Goal: Task Accomplishment & Management: Manage account settings

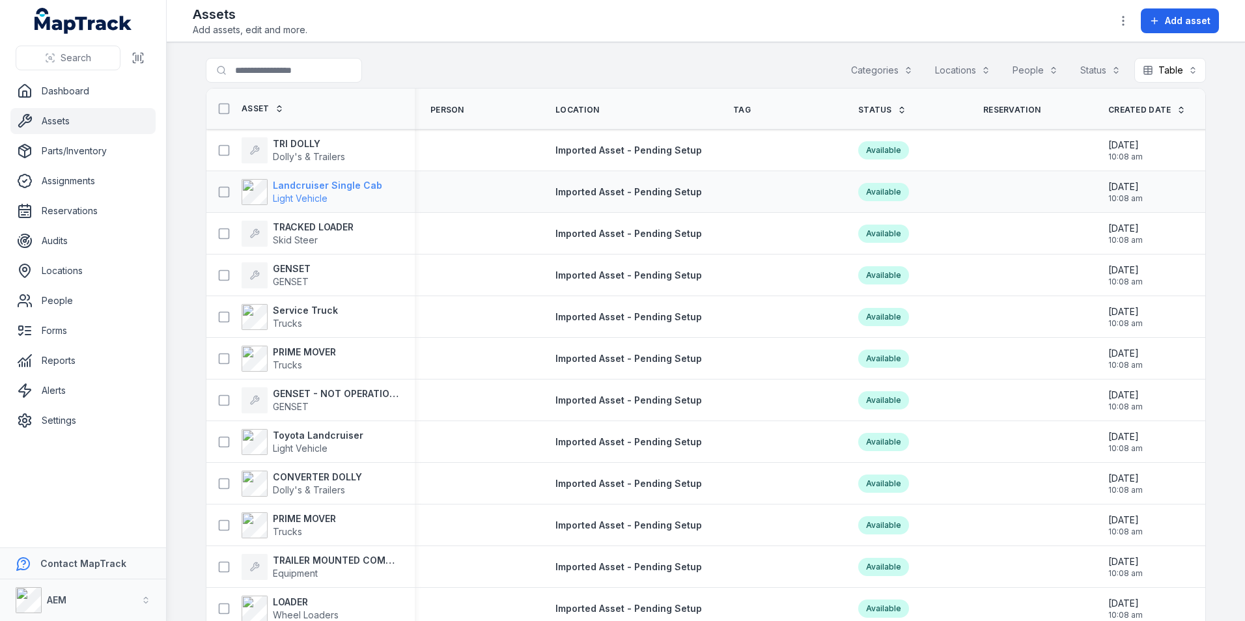
click at [367, 181] on strong "Landcruiser Single Cab" at bounding box center [327, 185] width 109 height 13
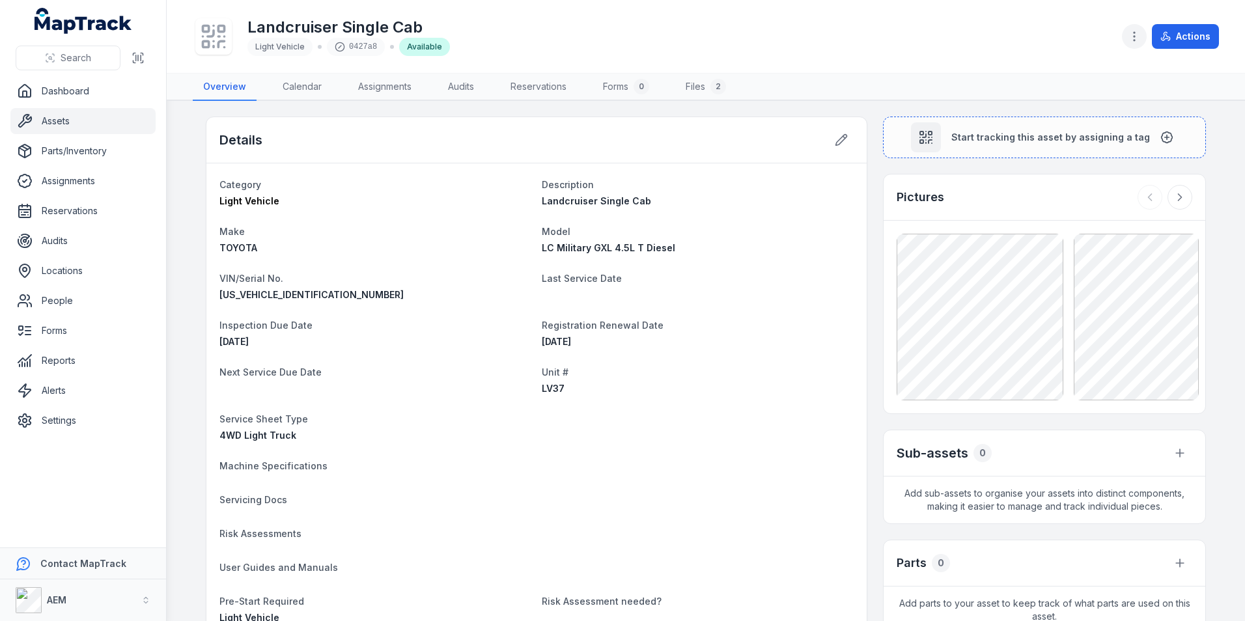
click at [1130, 36] on icon "button" at bounding box center [1134, 36] width 13 height 13
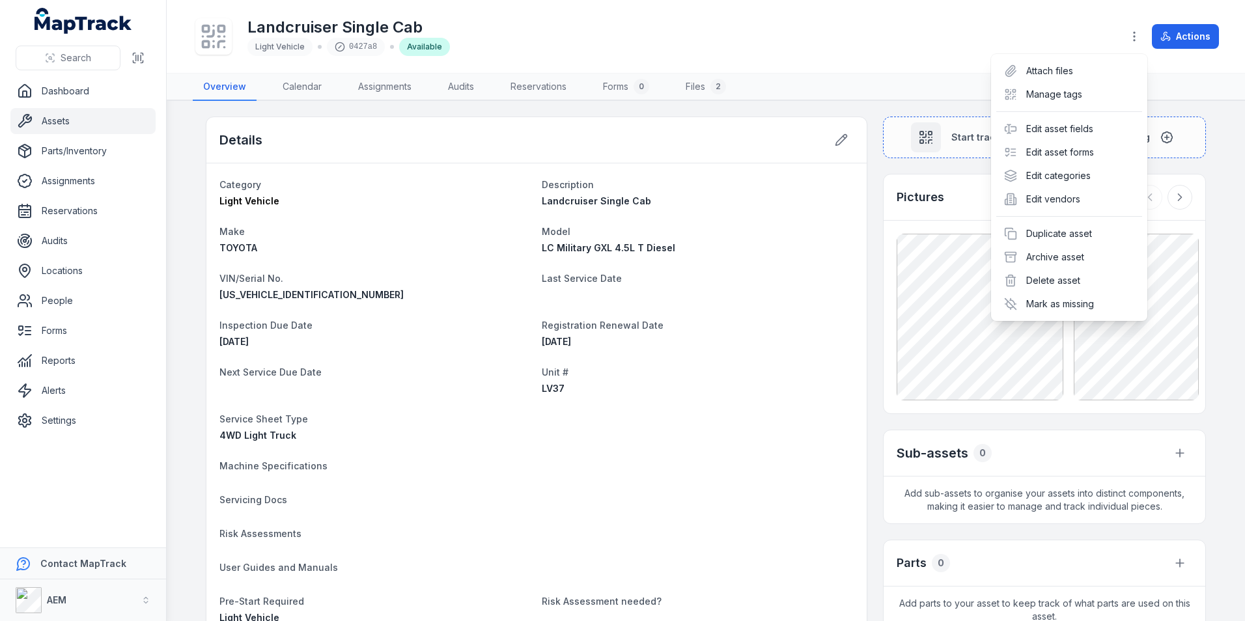
click at [852, 198] on div "Toggle Navigation Landcruiser Single Cab Light Vehicle 0427a8 Available Actions…" at bounding box center [706, 310] width 1078 height 621
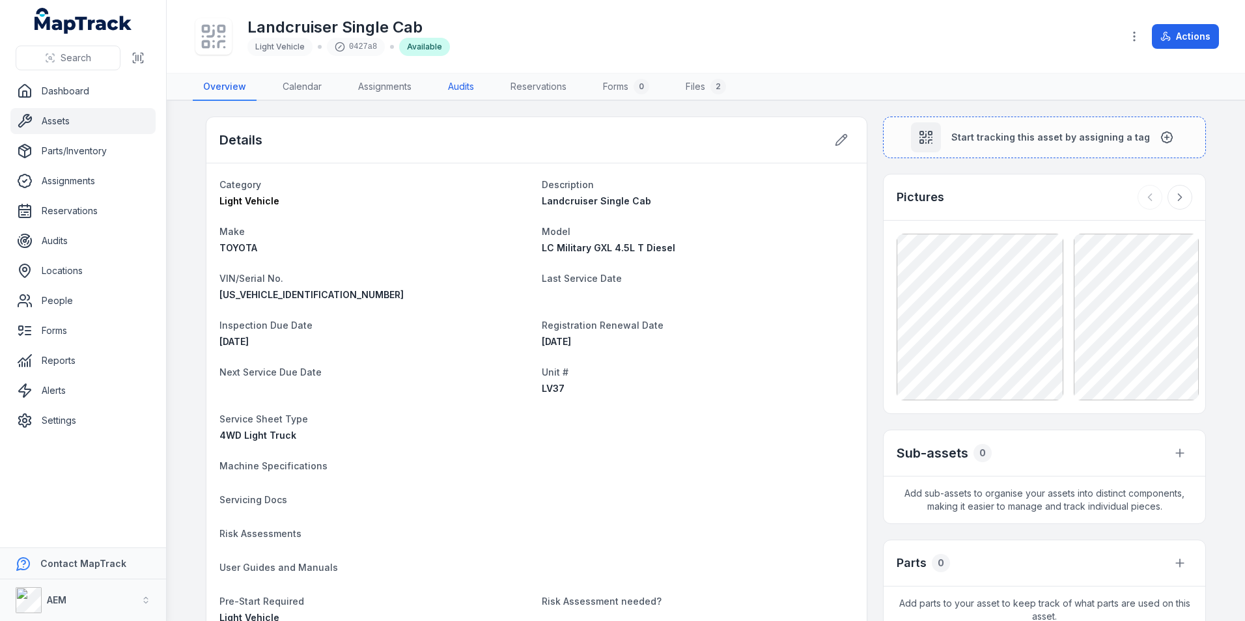
click at [457, 82] on link "Audits" at bounding box center [461, 87] width 47 height 27
click at [530, 82] on link "Reservations" at bounding box center [538, 87] width 77 height 27
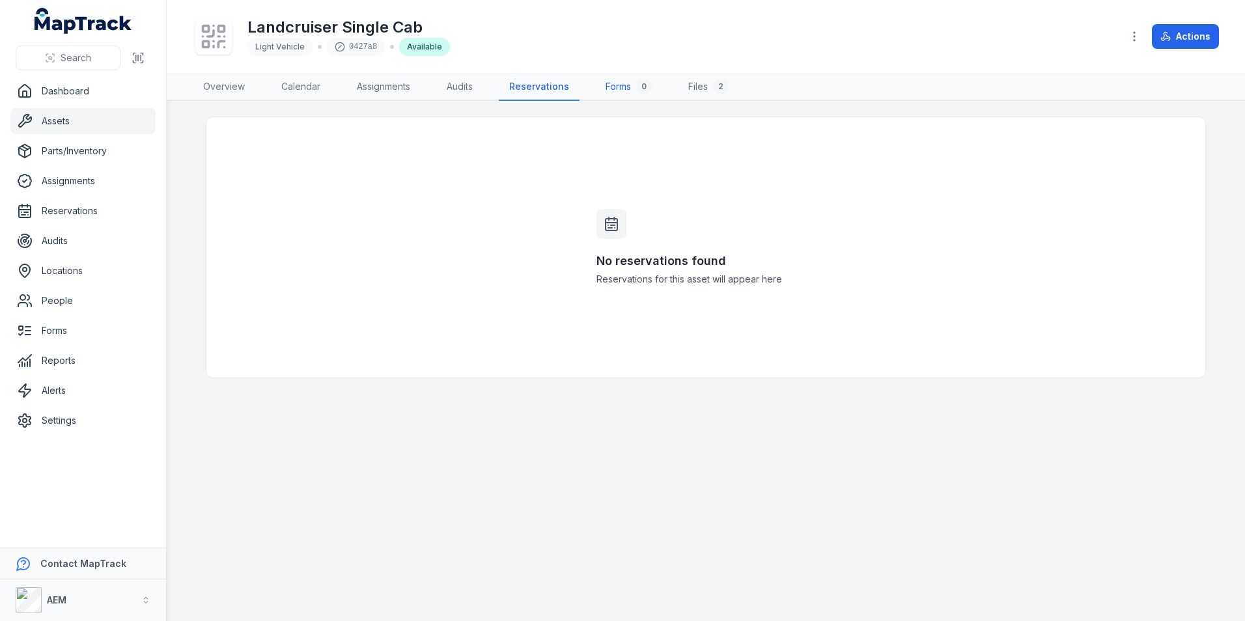
click at [617, 91] on link "Forms 0" at bounding box center [628, 87] width 67 height 27
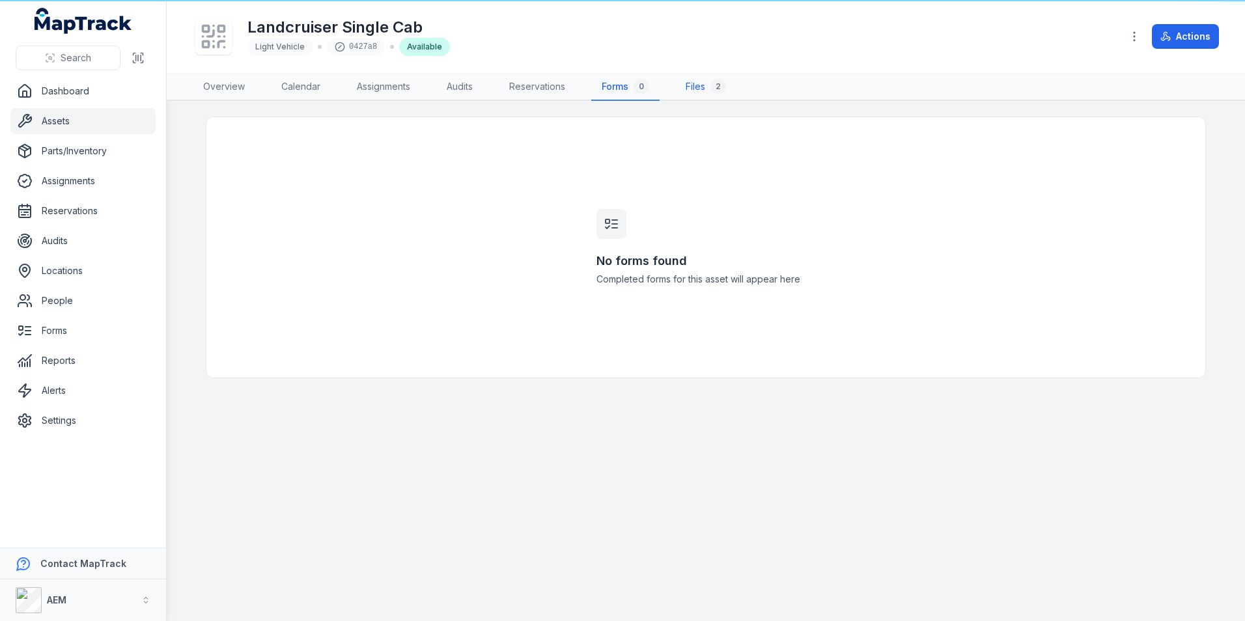
click at [707, 92] on link "Files 2" at bounding box center [705, 87] width 61 height 27
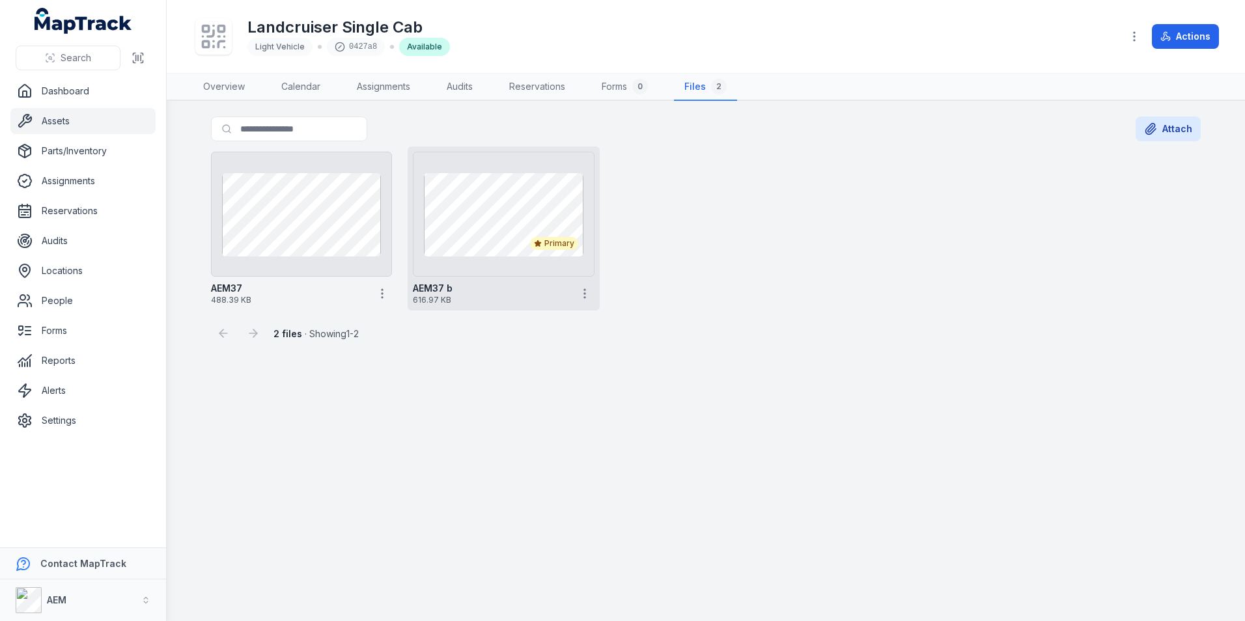
click at [575, 292] on div at bounding box center [585, 294] width 20 height 20
click at [585, 293] on circle "button" at bounding box center [584, 293] width 1 height 1
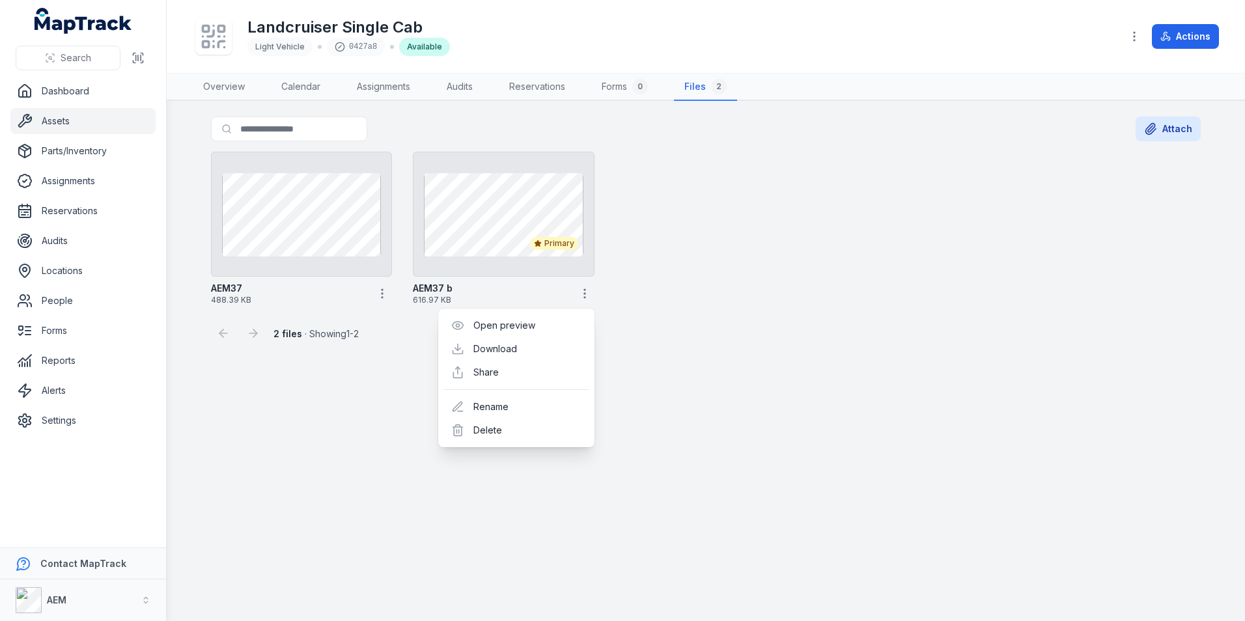
click at [840, 335] on div "2 files · Showing 1 - 2" at bounding box center [706, 328] width 990 height 35
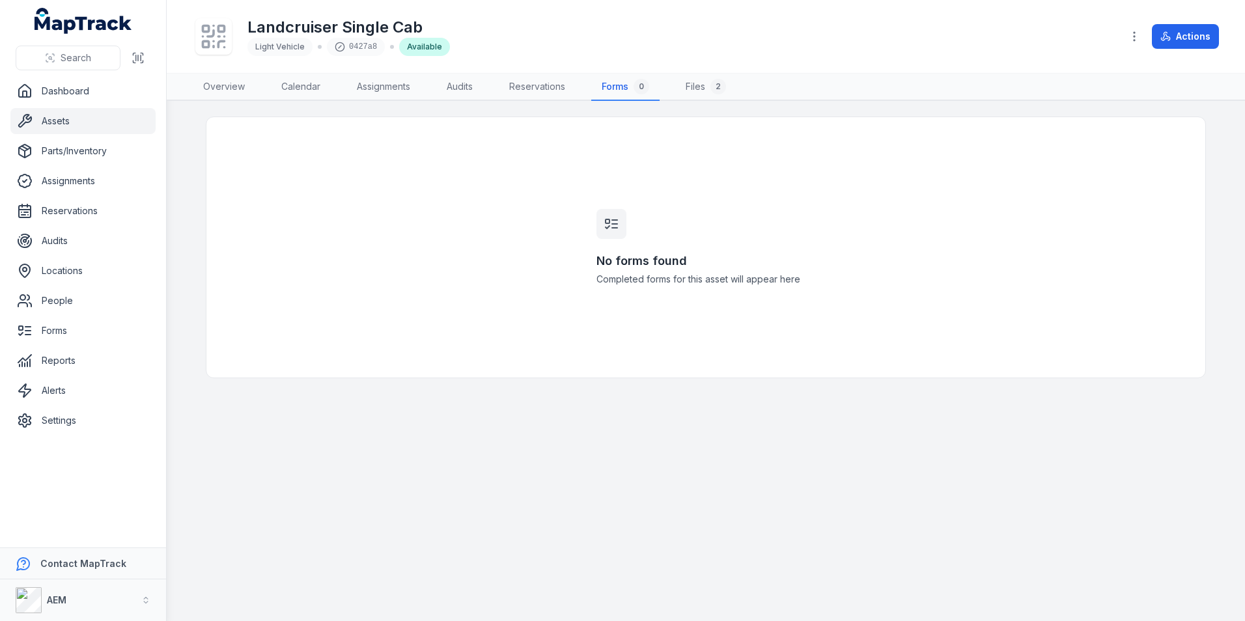
click at [108, 119] on link "Assets" at bounding box center [82, 121] width 145 height 26
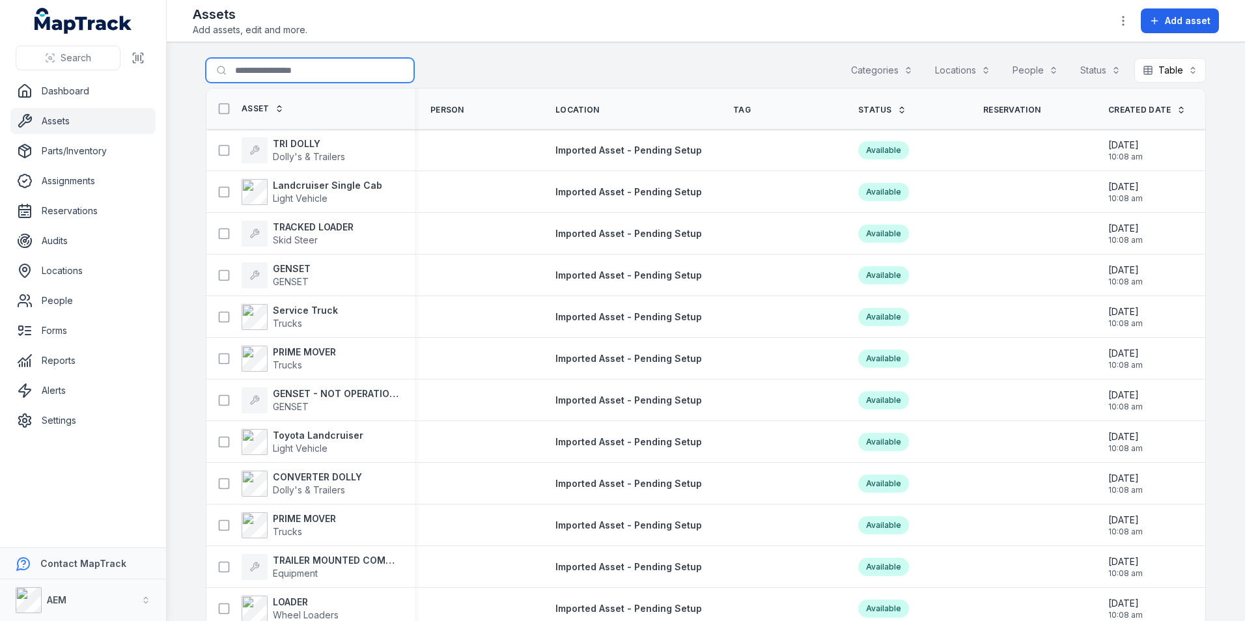
click at [329, 74] on input "Search for assets" at bounding box center [310, 70] width 208 height 25
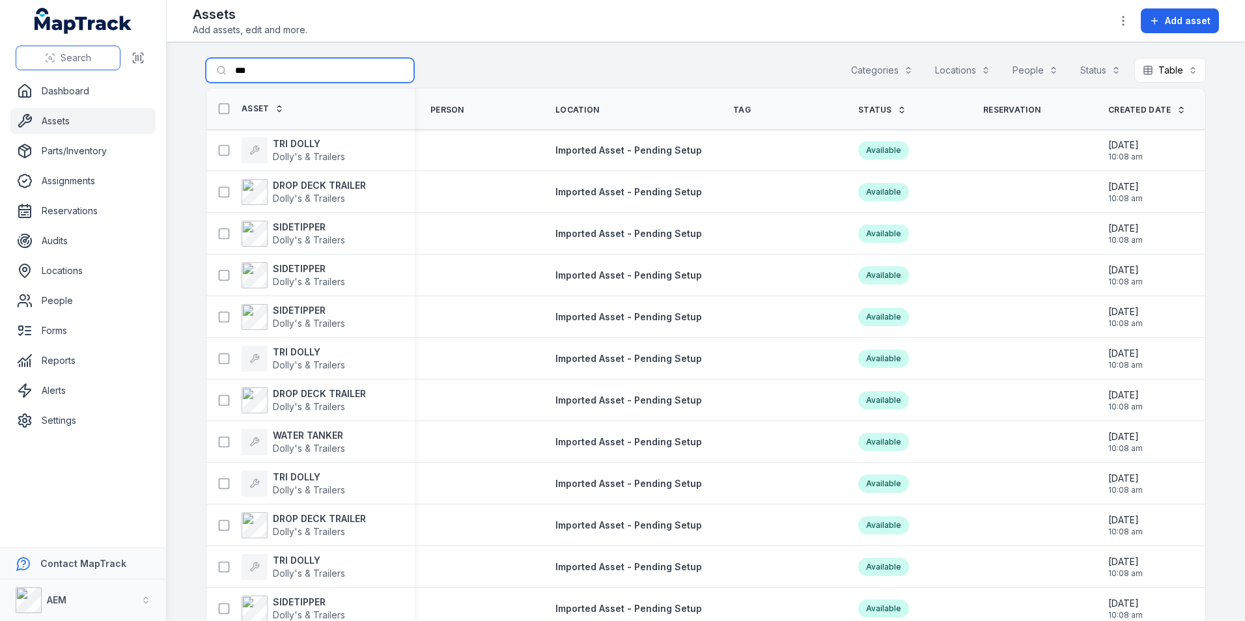
type input "***"
click at [89, 51] on button "Search" at bounding box center [68, 58] width 105 height 25
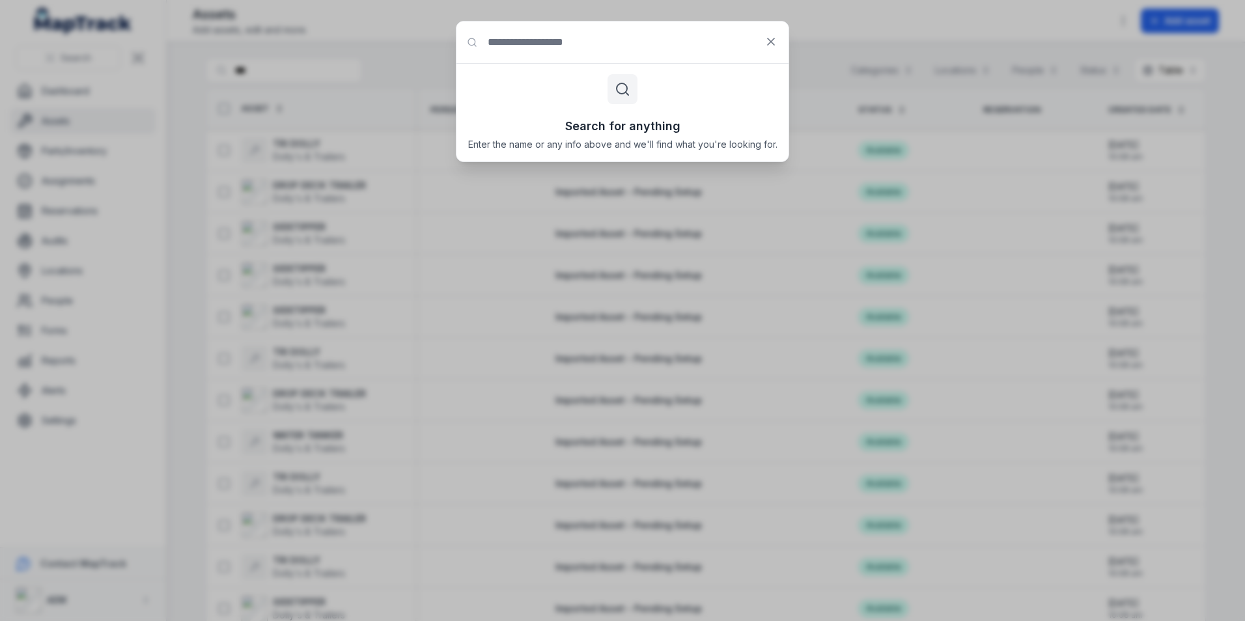
click at [664, 59] on input "Search for anything" at bounding box center [622, 42] width 332 height 42
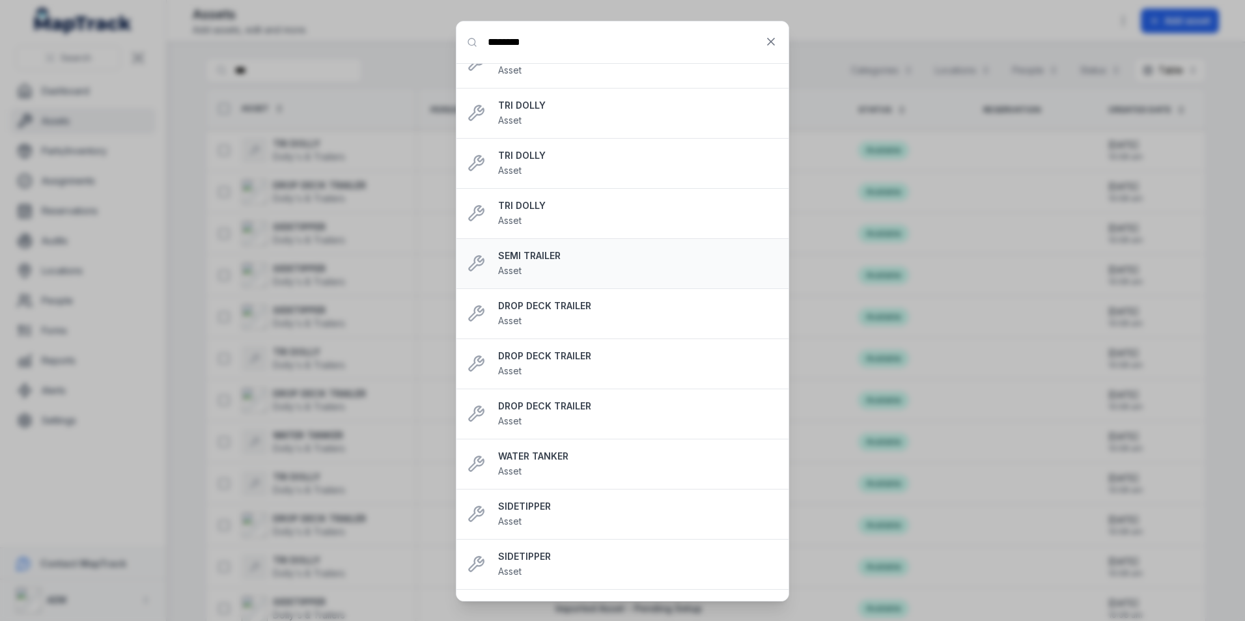
scroll to position [464, 0]
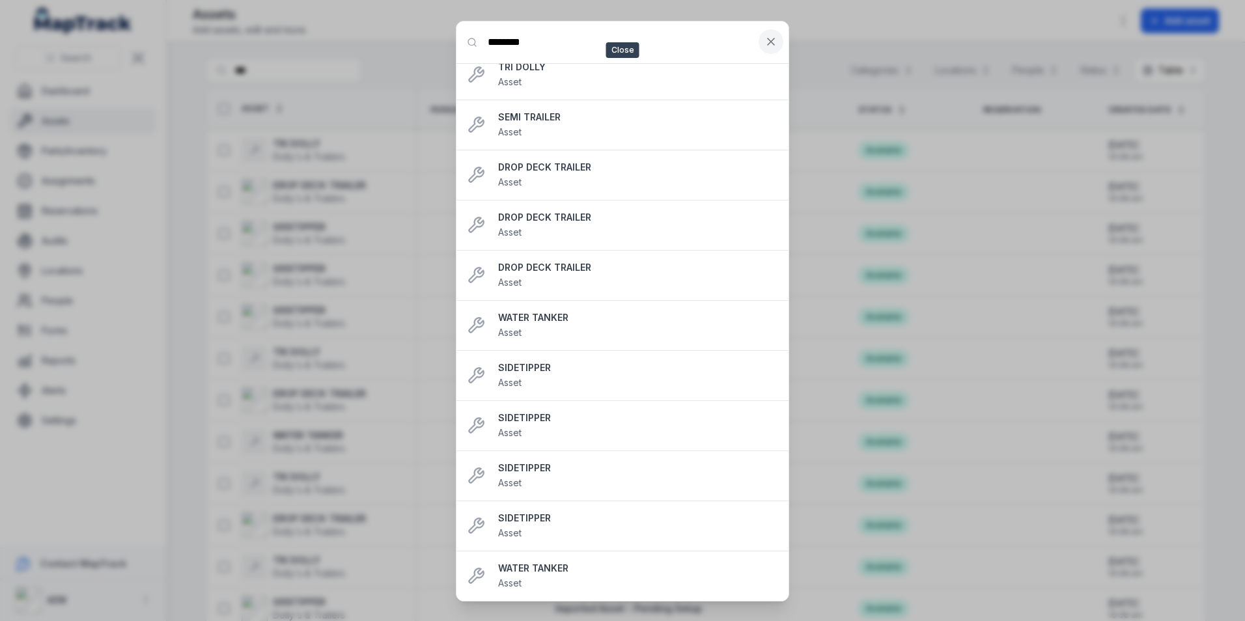
type input "********"
click at [769, 41] on icon at bounding box center [770, 41] width 13 height 13
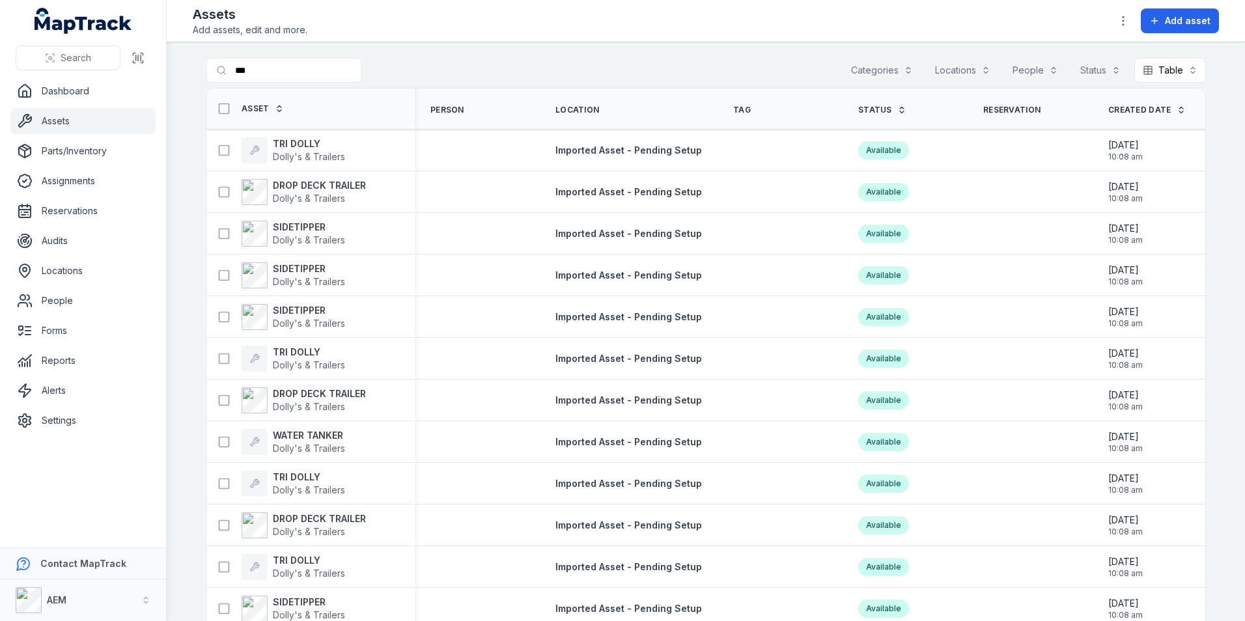
click at [24, 347] on ul "Dashboard Assets Parts/Inventory Assignments Reservations Audits Locations Peop…" at bounding box center [82, 256] width 145 height 356
click at [29, 339] on link "Forms" at bounding box center [82, 331] width 145 height 26
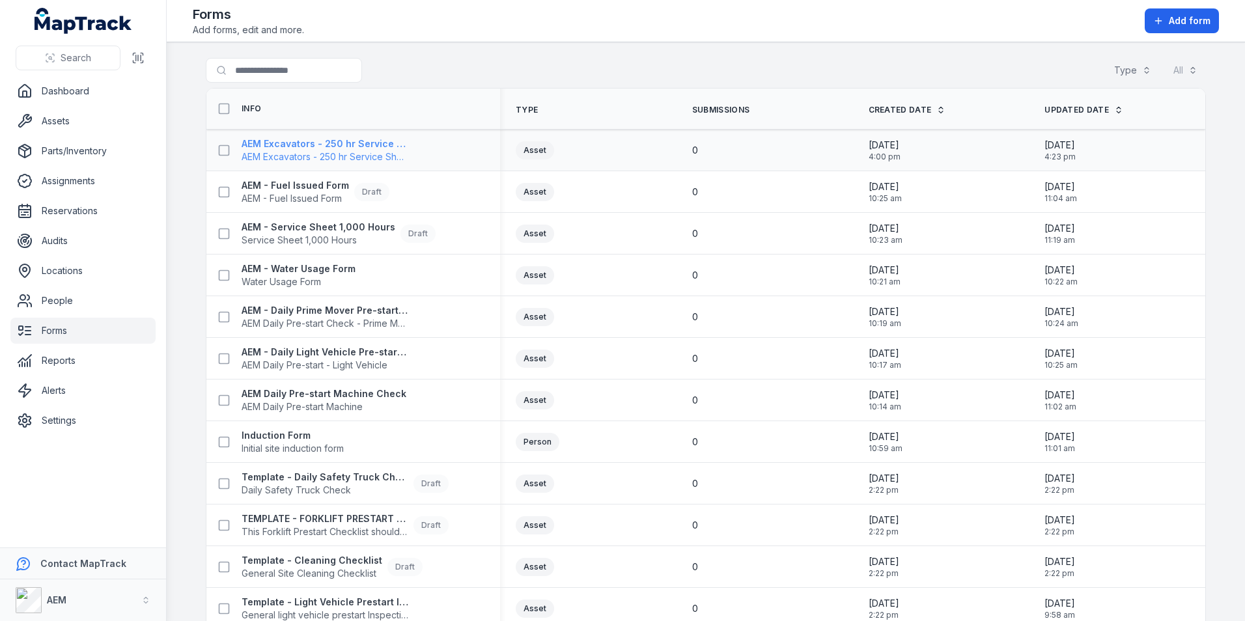
click at [348, 146] on strong "AEM Excavators - 250 hr Service Sheet" at bounding box center [325, 143] width 167 height 13
click at [66, 107] on ul "Dashboard Assets Parts/Inventory Assignments Reservations Audits Locations Peop…" at bounding box center [82, 256] width 145 height 356
click at [71, 117] on link "Assets" at bounding box center [82, 121] width 145 height 26
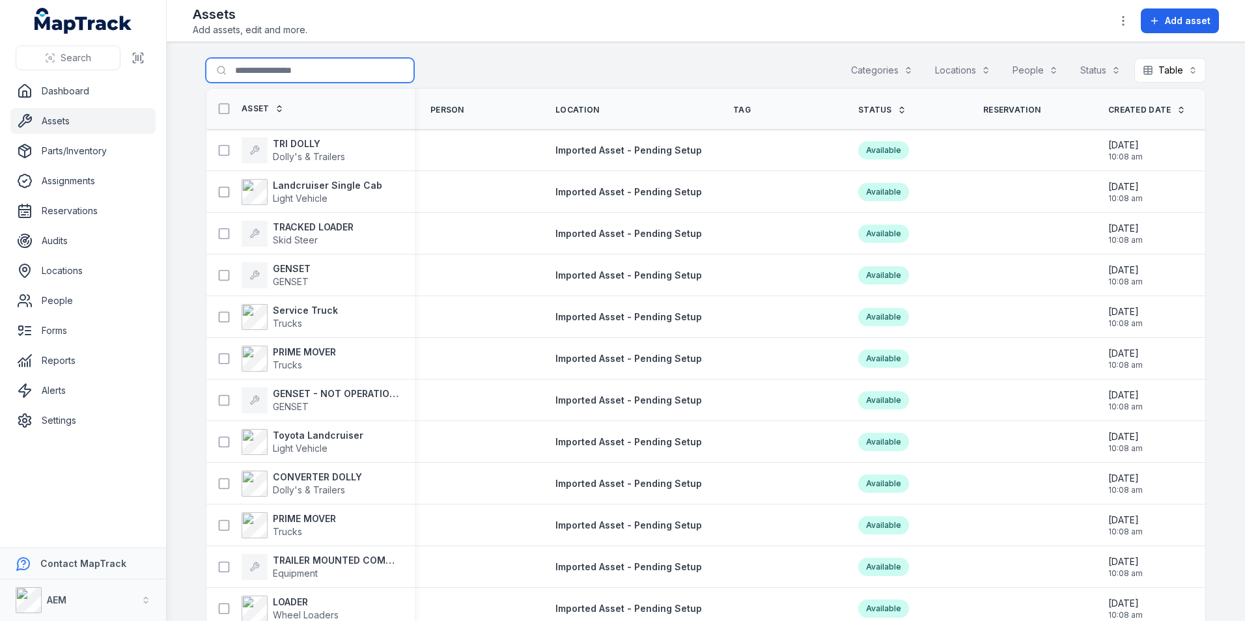
click at [250, 67] on input "Search for assets" at bounding box center [310, 70] width 208 height 25
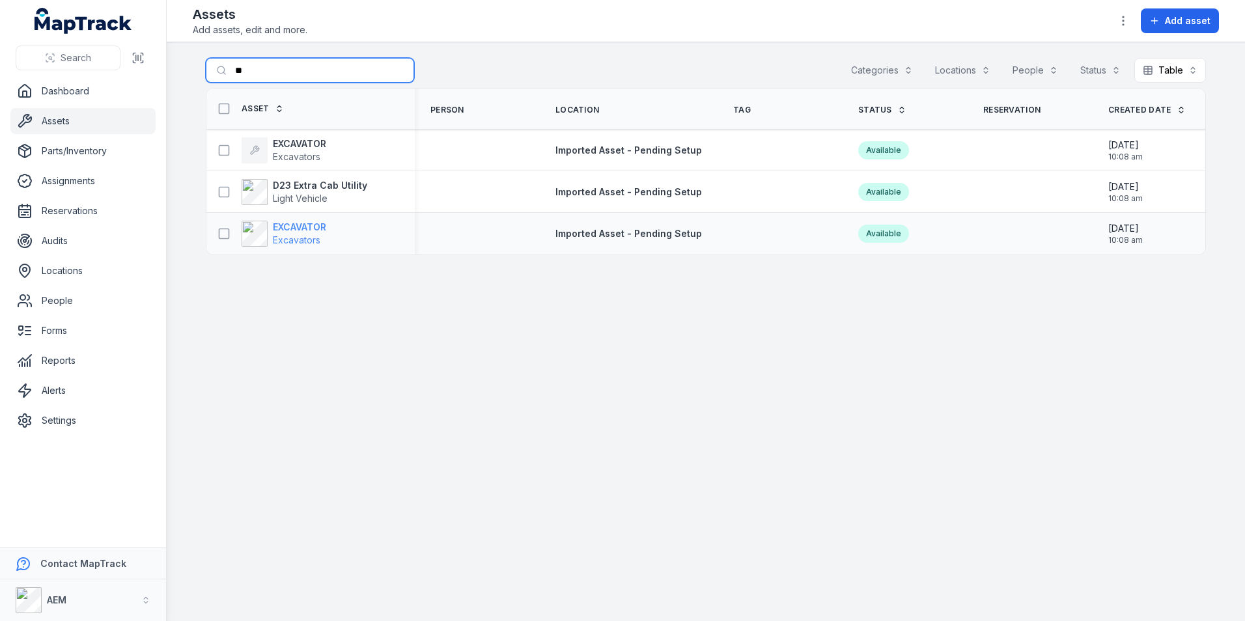
type input "**"
click at [306, 225] on strong "EXCAVATOR" at bounding box center [299, 227] width 53 height 13
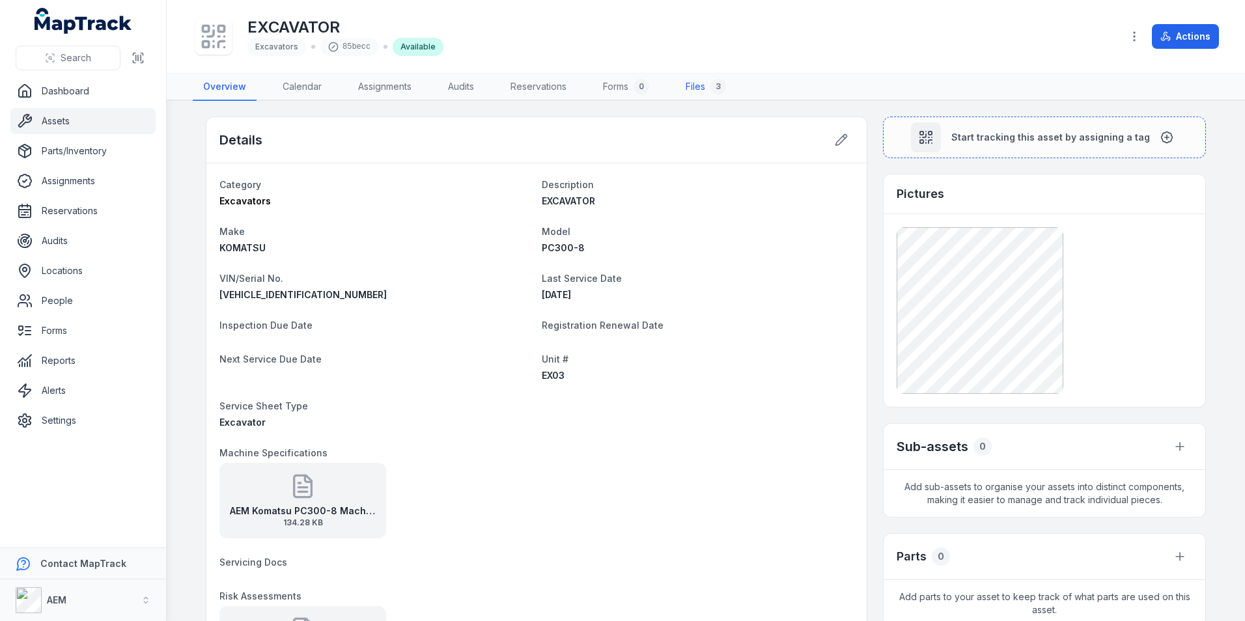
click at [690, 92] on link "Files 3" at bounding box center [705, 87] width 61 height 27
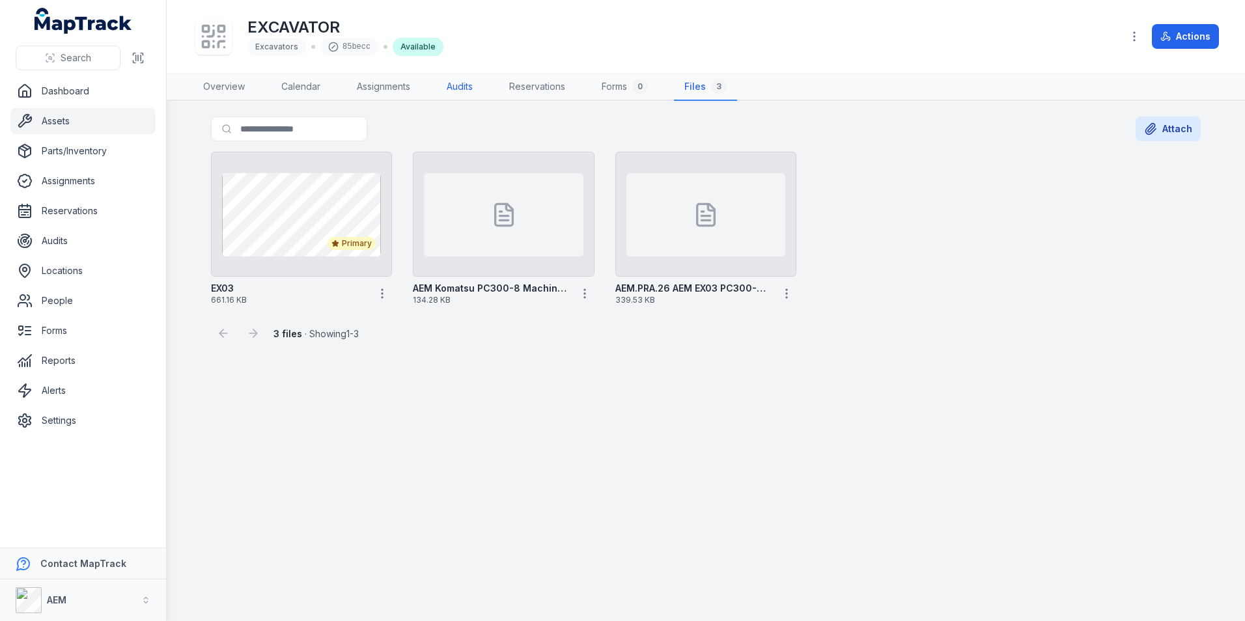
click at [468, 84] on link "Audits" at bounding box center [459, 87] width 47 height 27
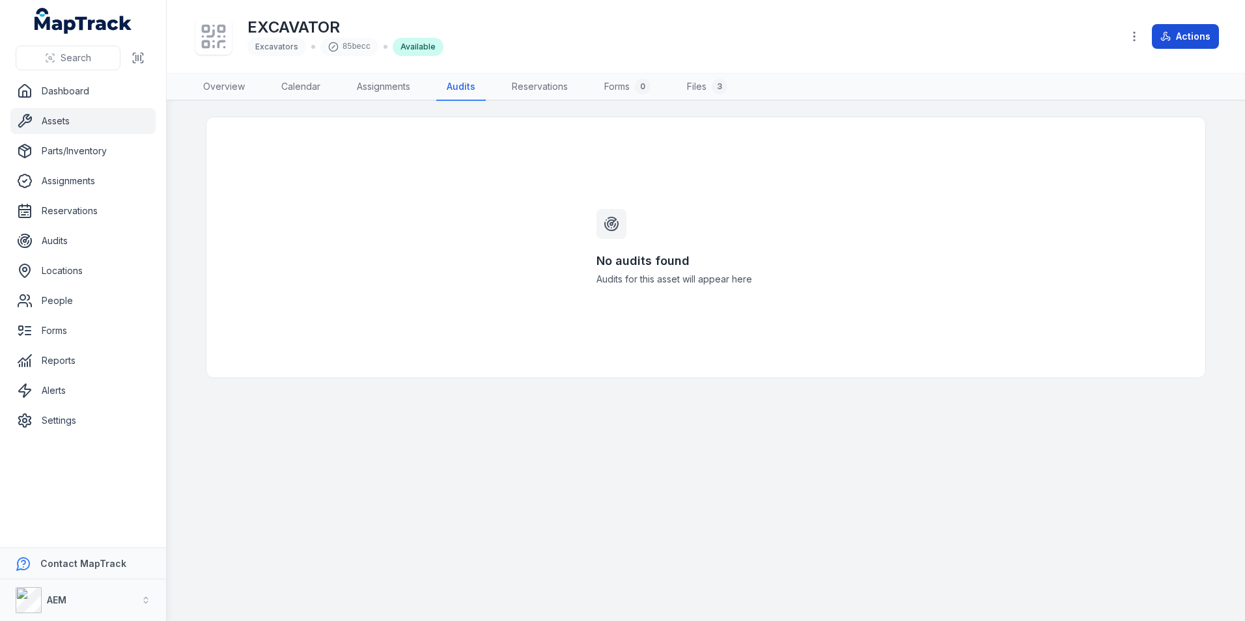
click at [1182, 42] on button "Actions" at bounding box center [1185, 36] width 67 height 25
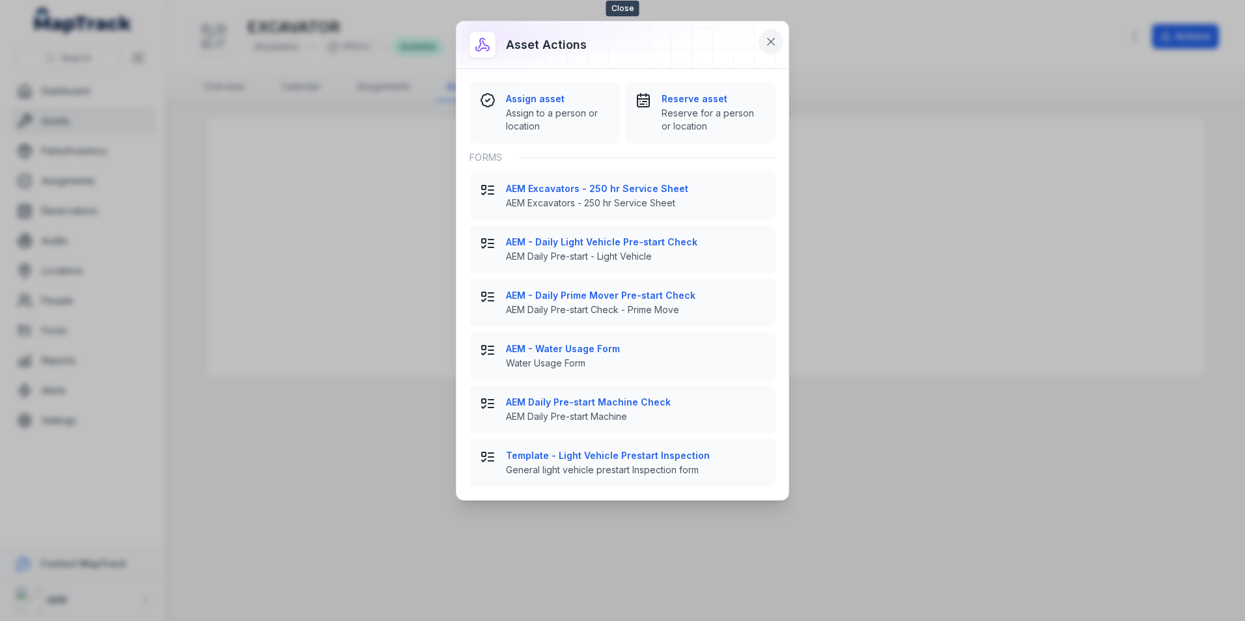
click at [774, 46] on icon at bounding box center [770, 41] width 13 height 13
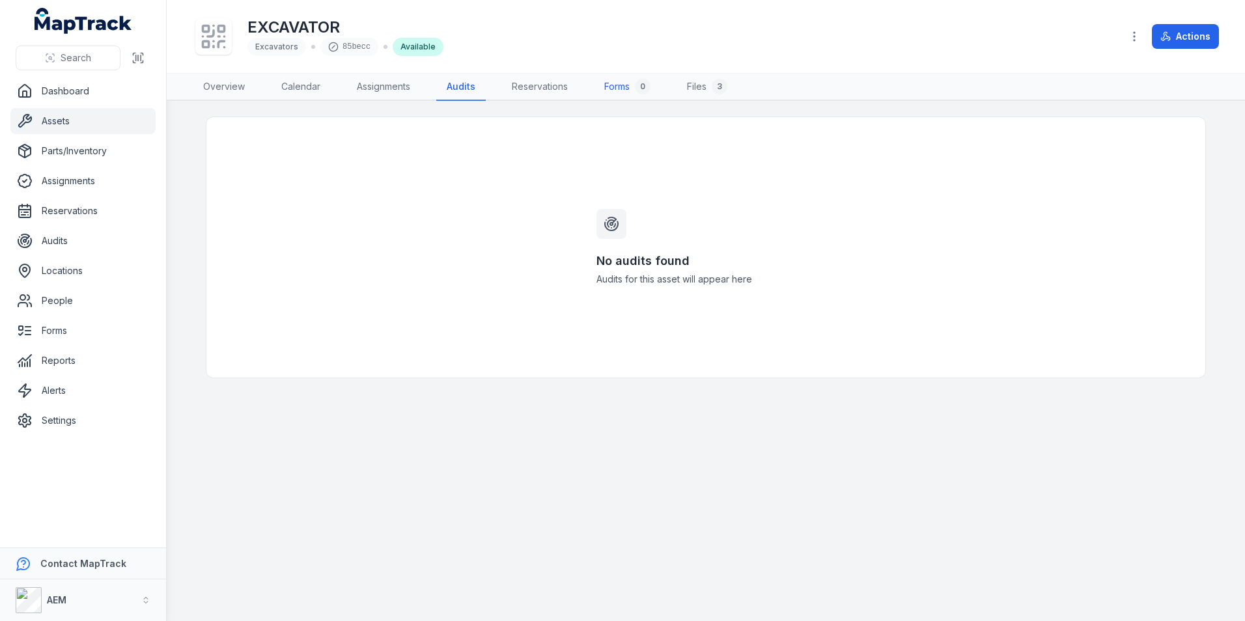
click at [623, 87] on link "Forms 0" at bounding box center [627, 87] width 67 height 27
click at [74, 326] on link "Forms" at bounding box center [82, 331] width 145 height 26
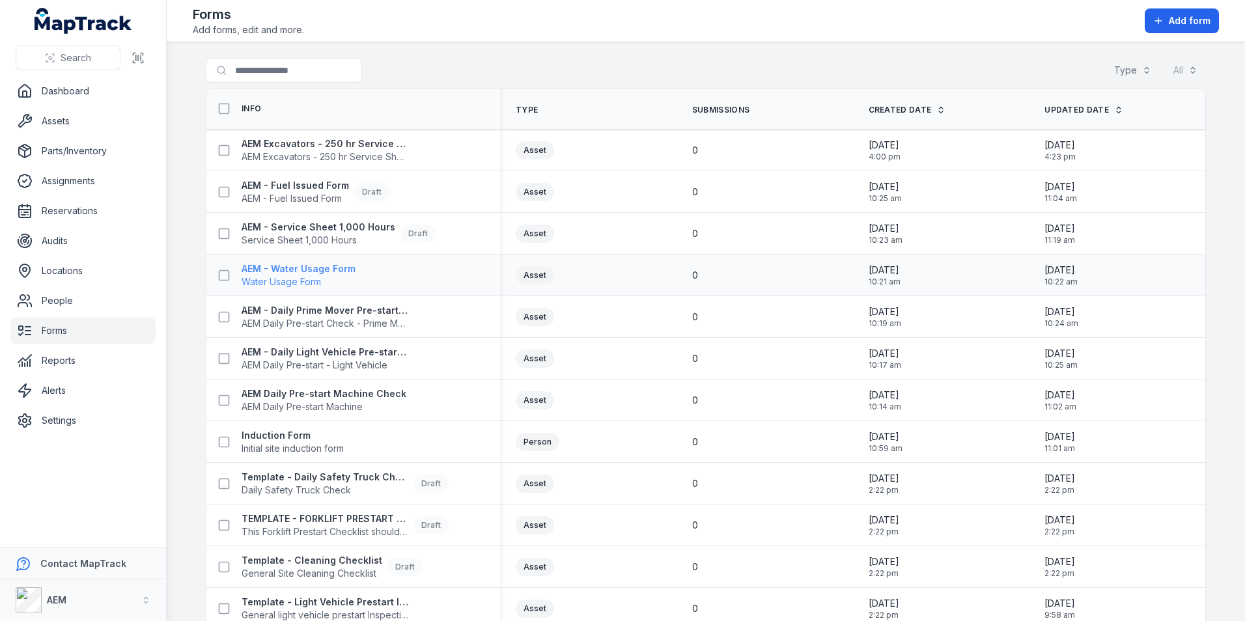
click at [326, 271] on strong "AEM - Water Usage Form" at bounding box center [299, 268] width 114 height 13
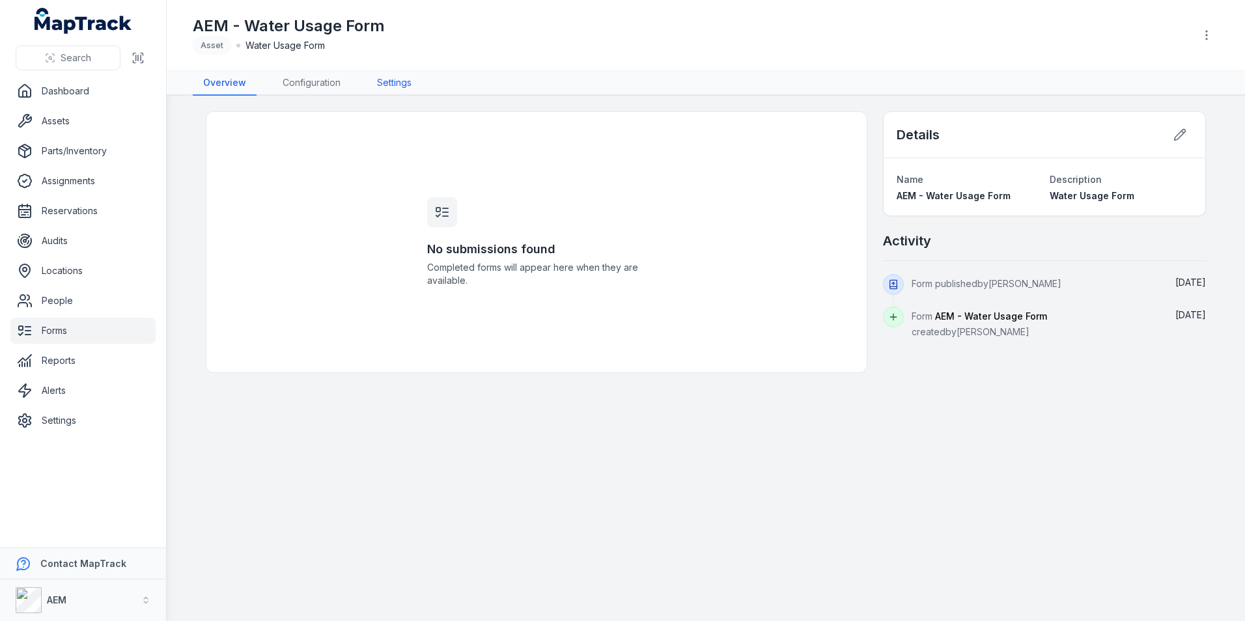
click at [394, 85] on link "Settings" at bounding box center [394, 83] width 55 height 25
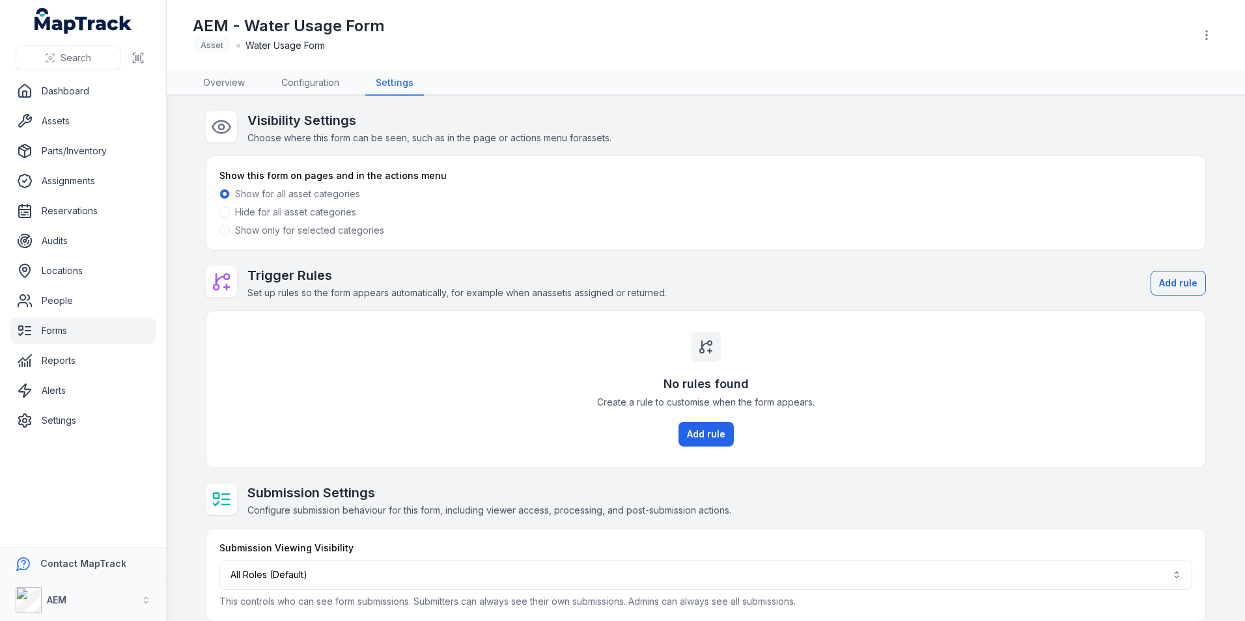
click at [222, 229] on span at bounding box center [224, 230] width 10 height 10
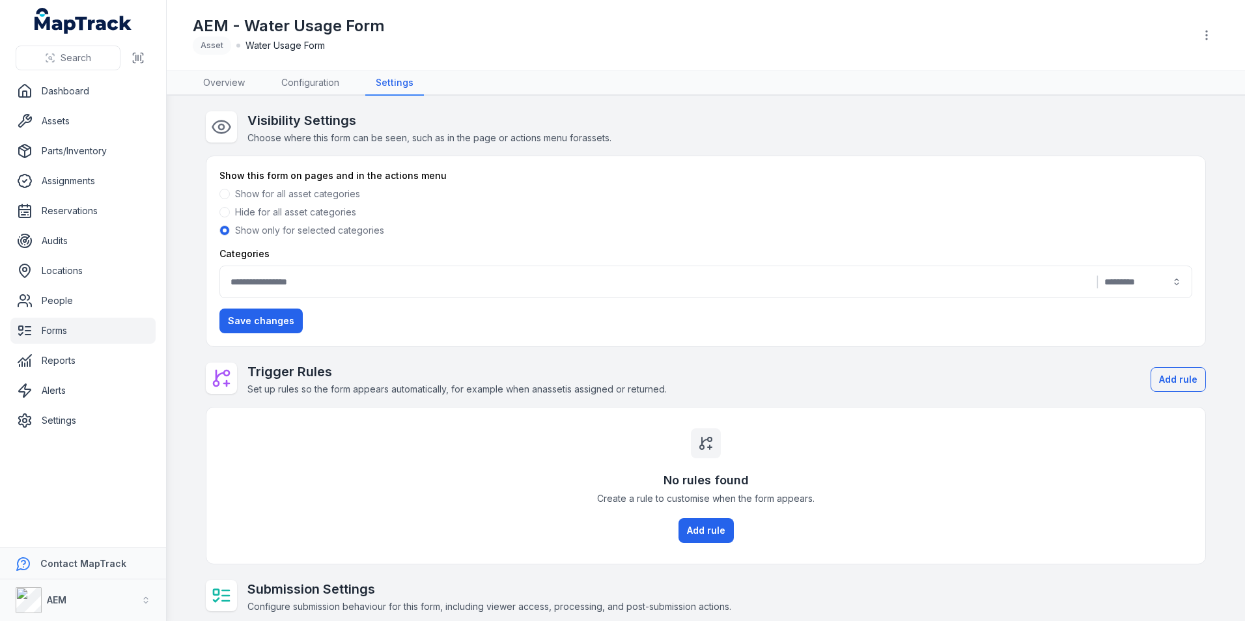
click at [318, 283] on button "|" at bounding box center [705, 282] width 973 height 33
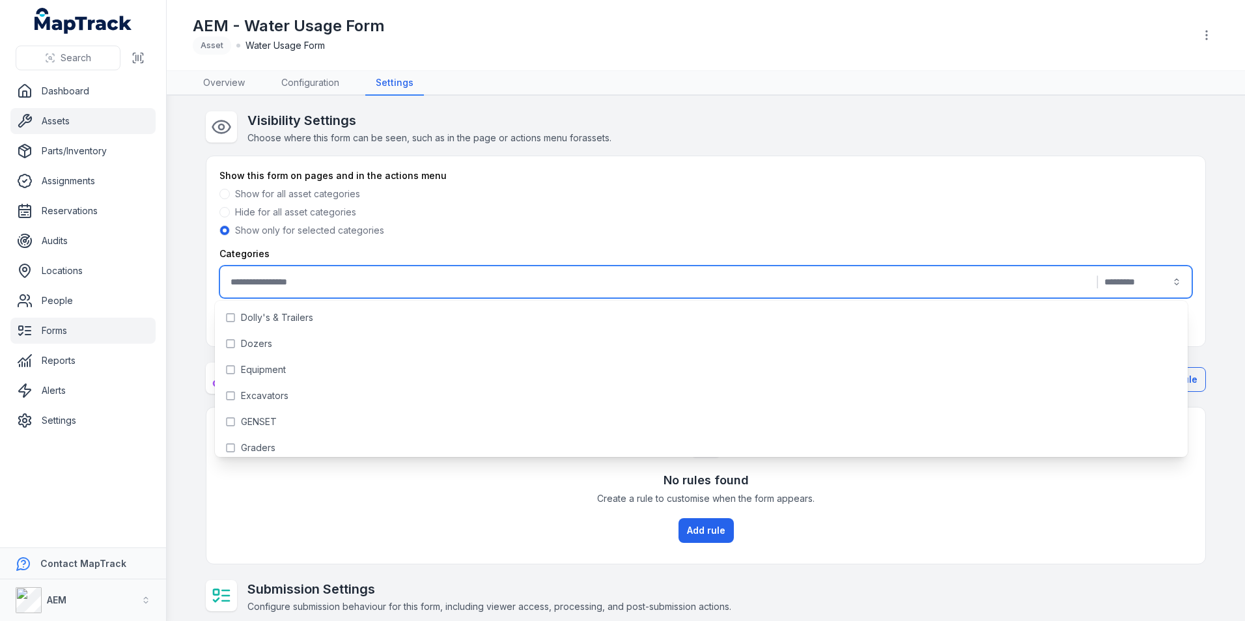
click at [88, 117] on link "Assets" at bounding box center [82, 121] width 145 height 26
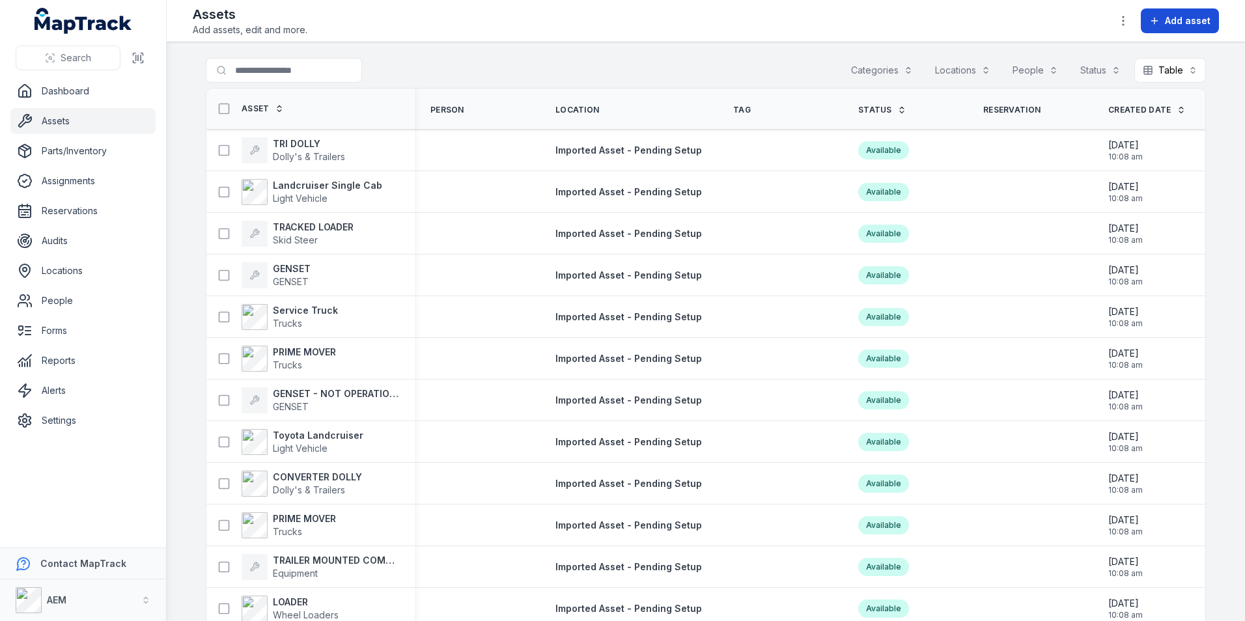
click at [1196, 27] on span "Add asset" at bounding box center [1188, 20] width 46 height 13
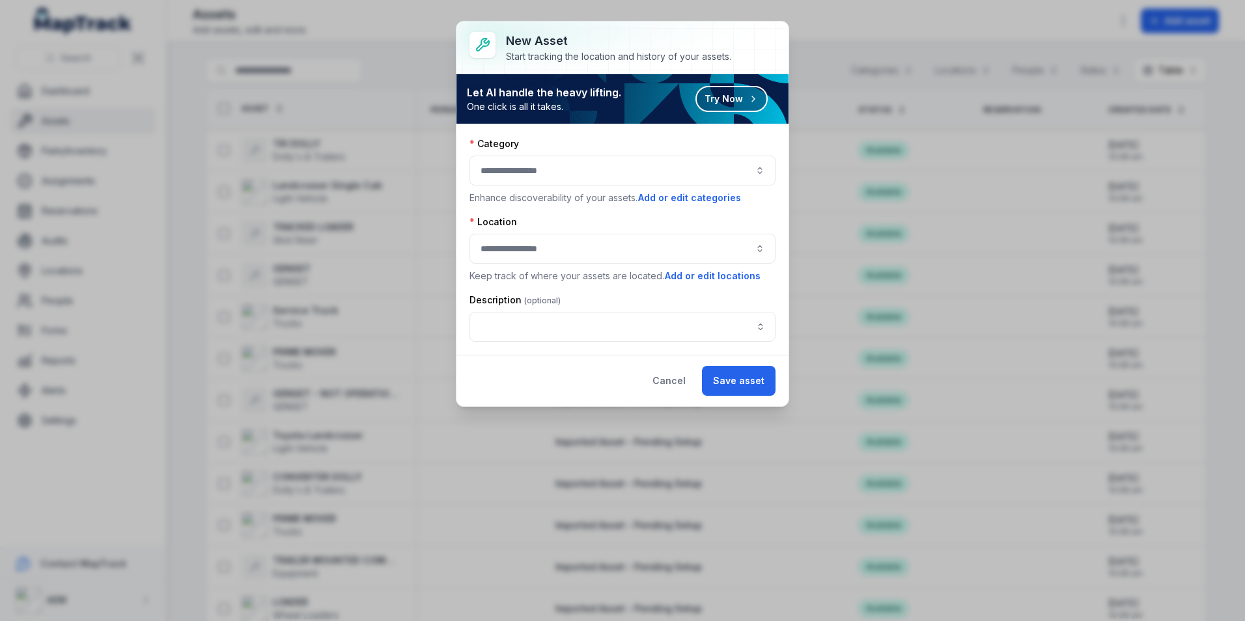
click at [560, 172] on button "button" at bounding box center [622, 171] width 306 height 30
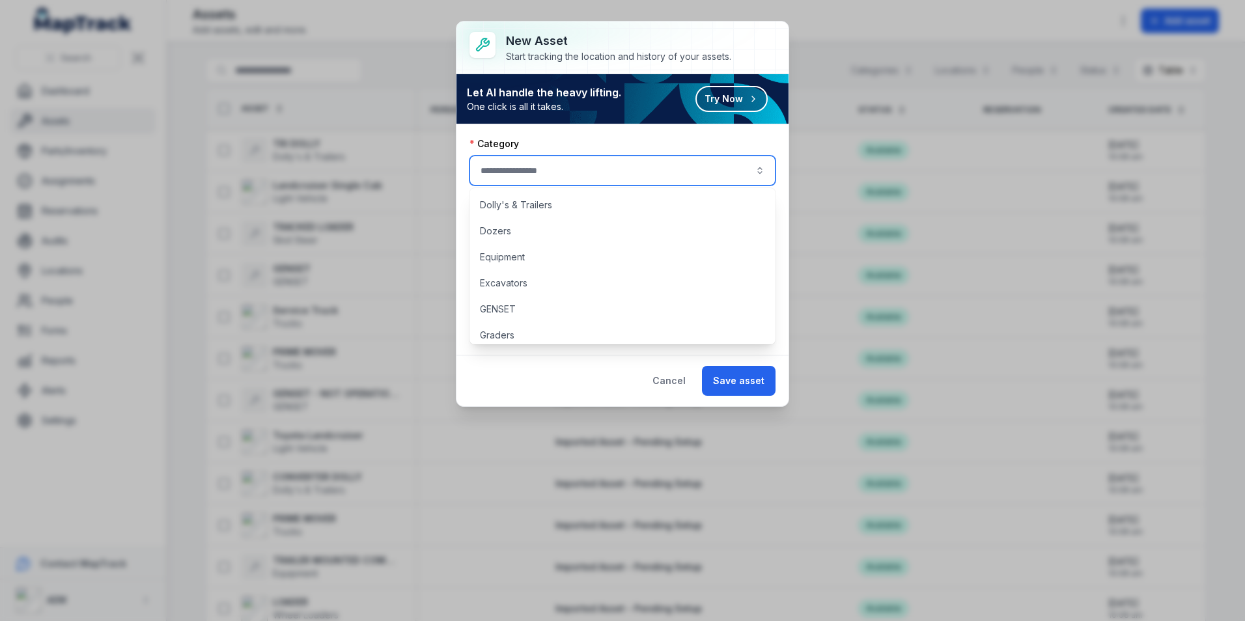
click at [780, 46] on div at bounding box center [622, 47] width 332 height 52
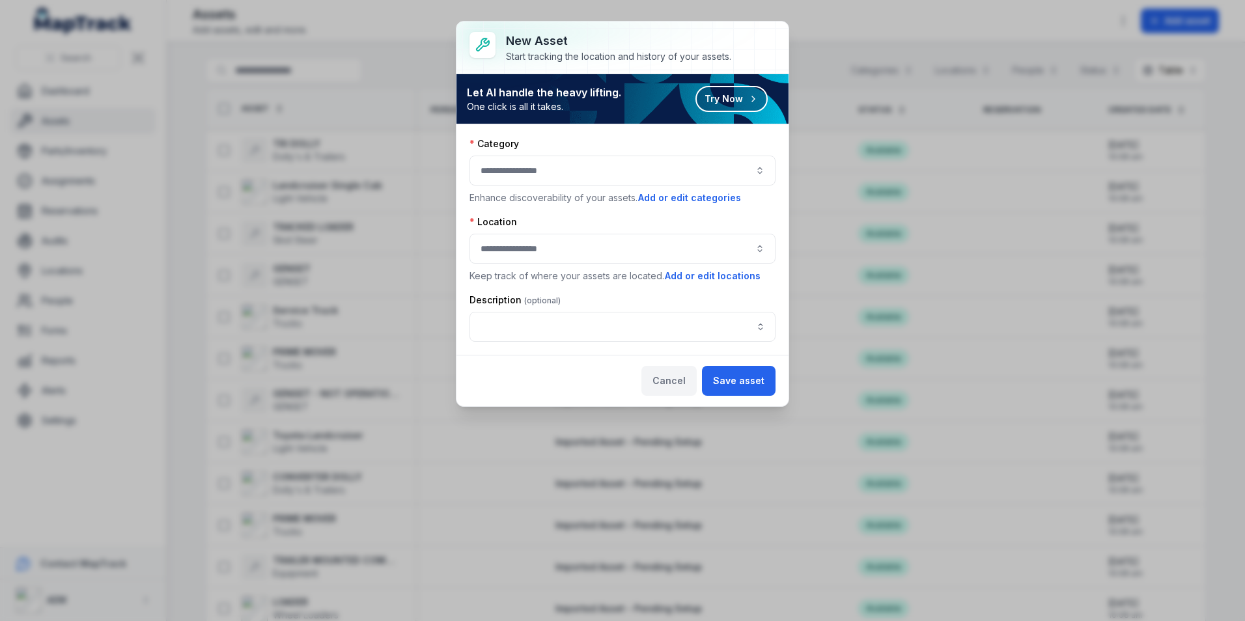
click at [680, 378] on button "Cancel" at bounding box center [668, 381] width 55 height 30
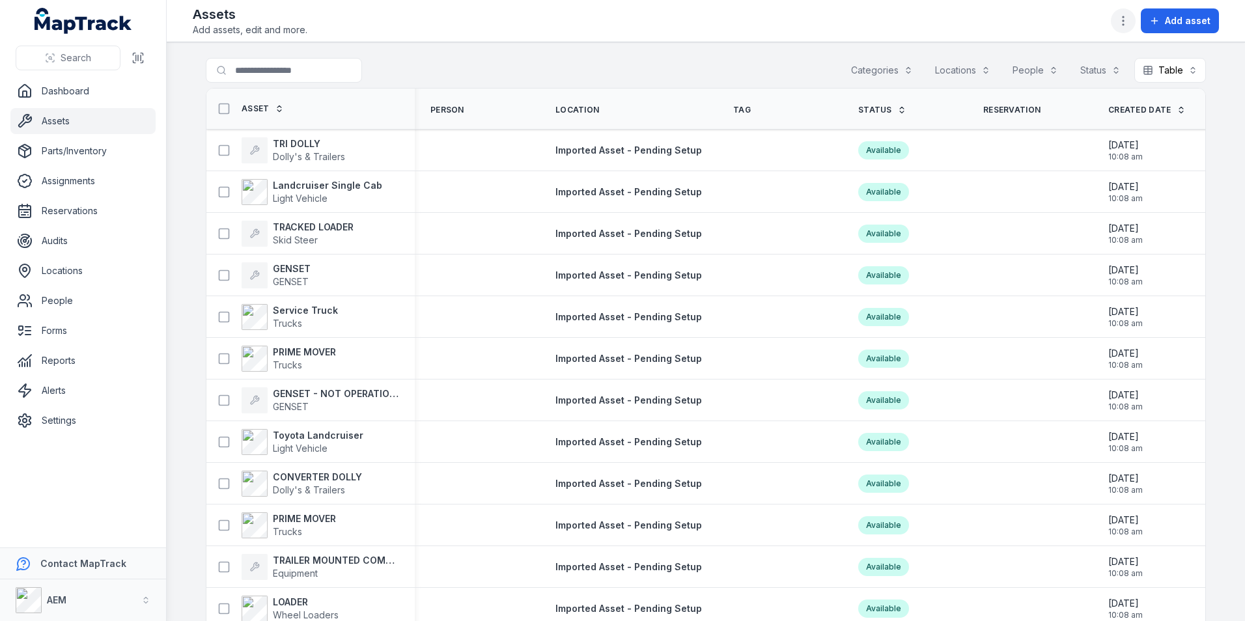
click at [1128, 23] on icon "button" at bounding box center [1123, 20] width 13 height 13
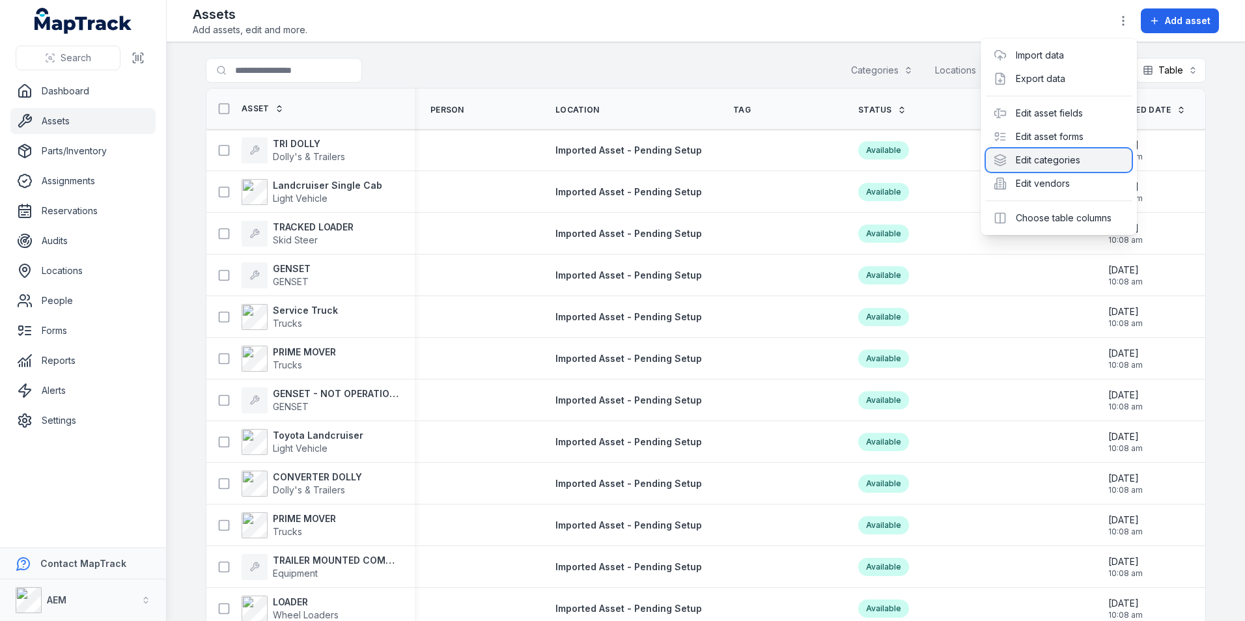
click at [1061, 165] on div "Edit categories" at bounding box center [1059, 159] width 146 height 23
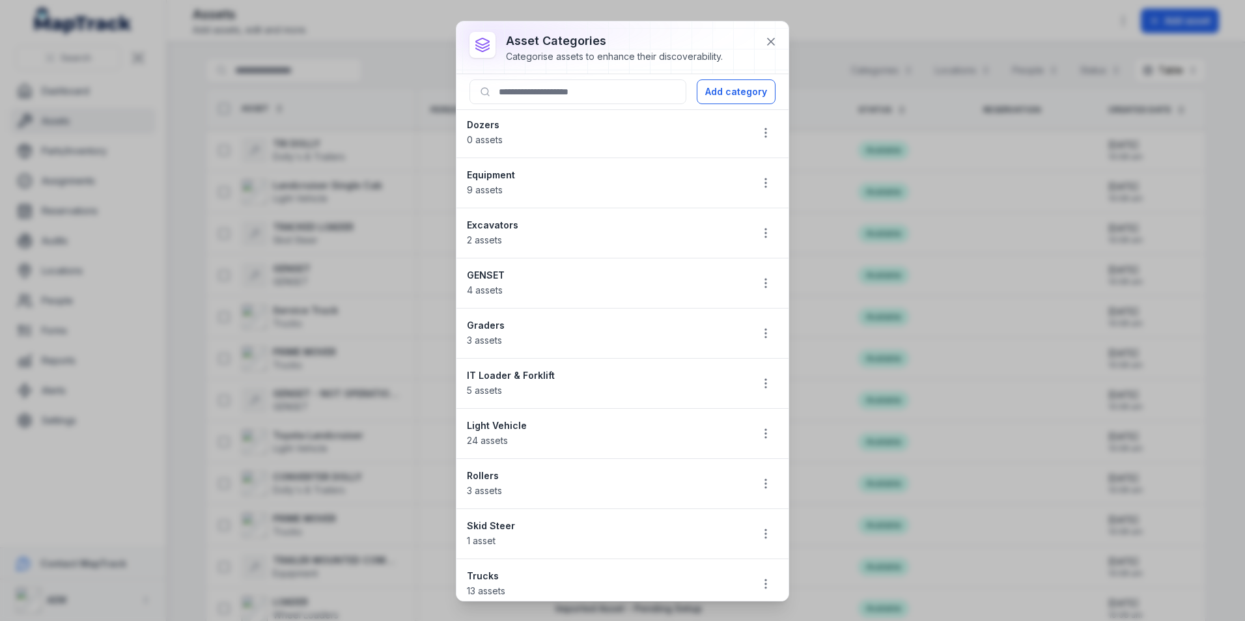
scroll to position [109, 0]
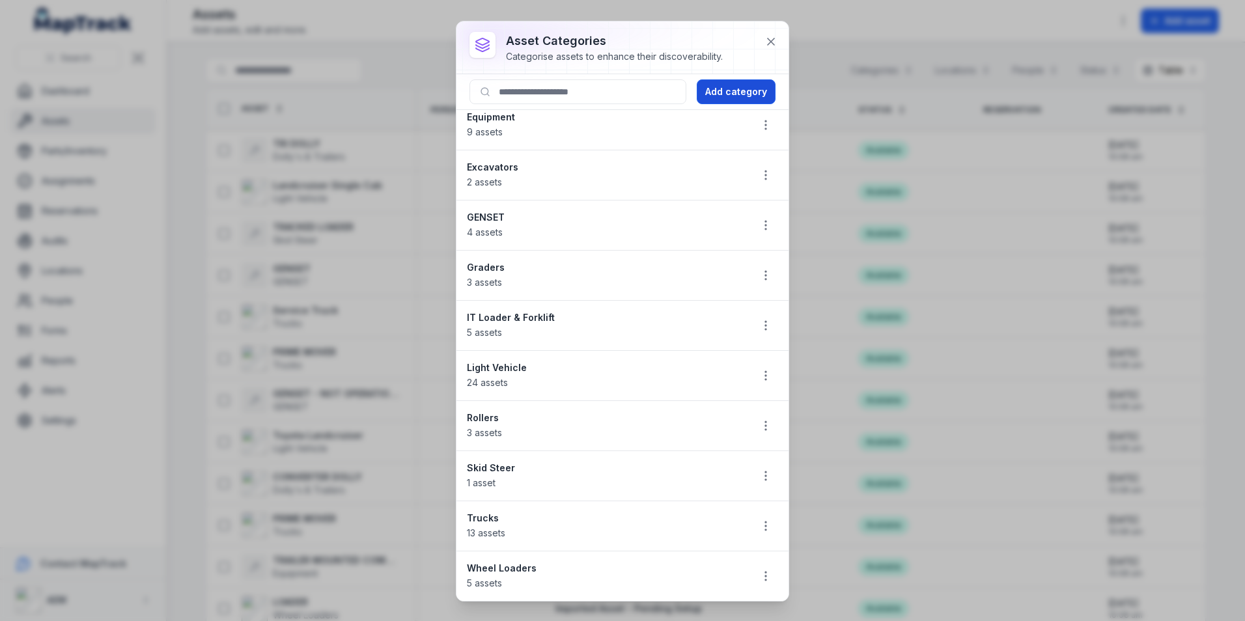
click at [740, 93] on button "Add category" at bounding box center [736, 91] width 79 height 25
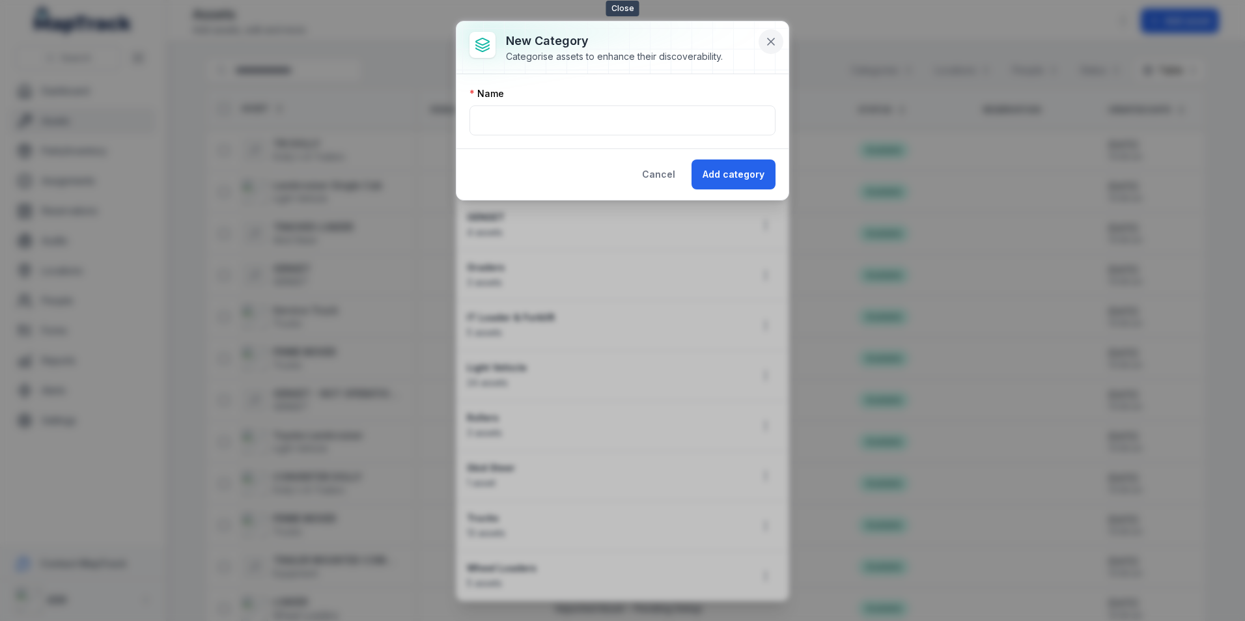
click at [768, 45] on icon at bounding box center [771, 41] width 7 height 7
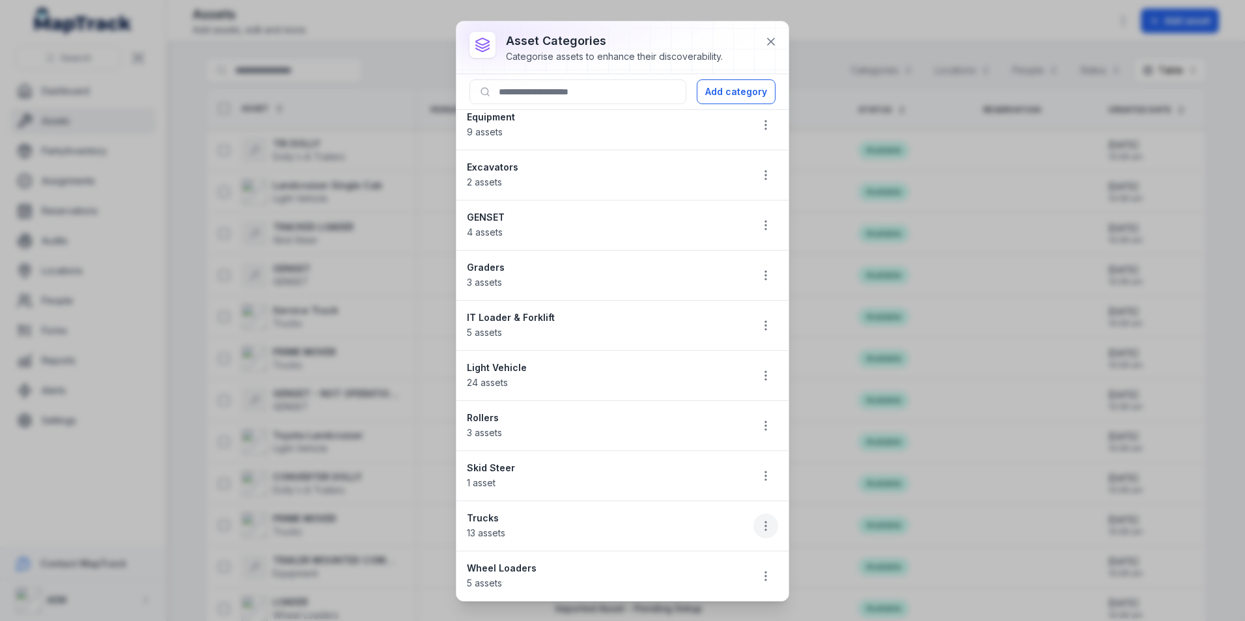
click at [765, 525] on circle "button" at bounding box center [765, 525] width 1 height 1
click at [684, 344] on ul "Dolly's & Trailers 54 assets Dozers 0 assets Equipment 9 assets Excavators 2 as…" at bounding box center [622, 301] width 332 height 600
click at [486, 519] on strong "Trucks" at bounding box center [603, 518] width 273 height 13
click at [759, 522] on icon "button" at bounding box center [765, 526] width 13 height 13
click at [664, 435] on div "Edit" at bounding box center [690, 433] width 146 height 23
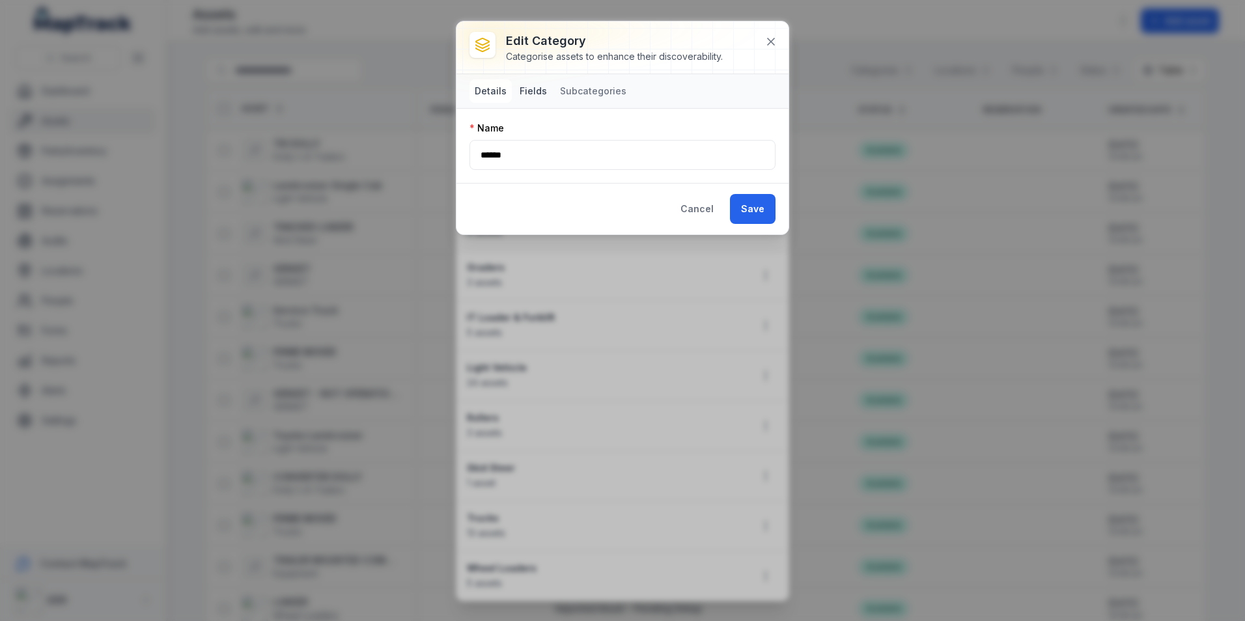
click at [516, 87] on button "Fields" at bounding box center [533, 90] width 38 height 23
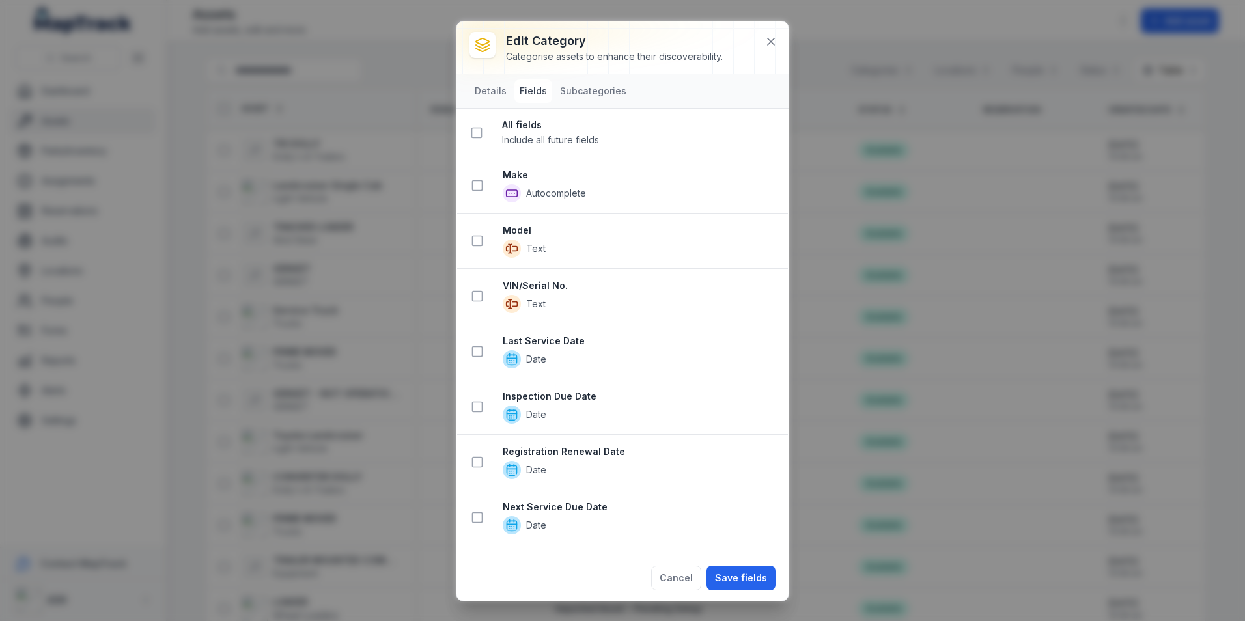
click at [674, 580] on button "Cancel" at bounding box center [676, 578] width 50 height 25
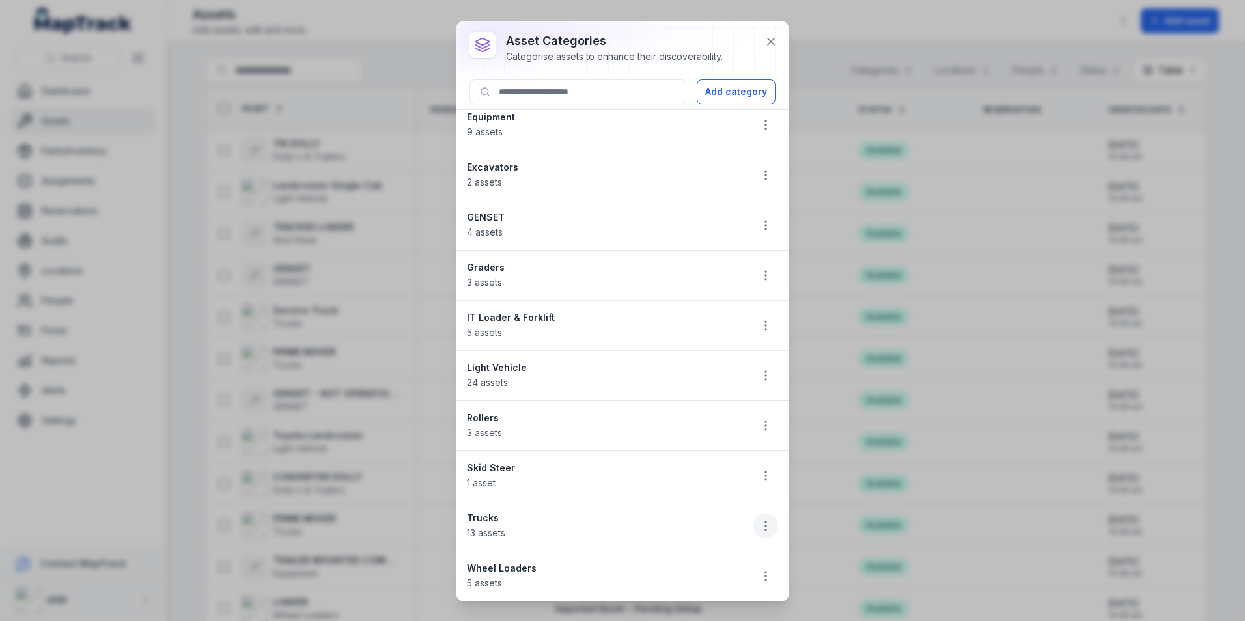
click at [759, 528] on icon "button" at bounding box center [765, 526] width 13 height 13
click at [661, 464] on div "Duplicate" at bounding box center [690, 467] width 146 height 23
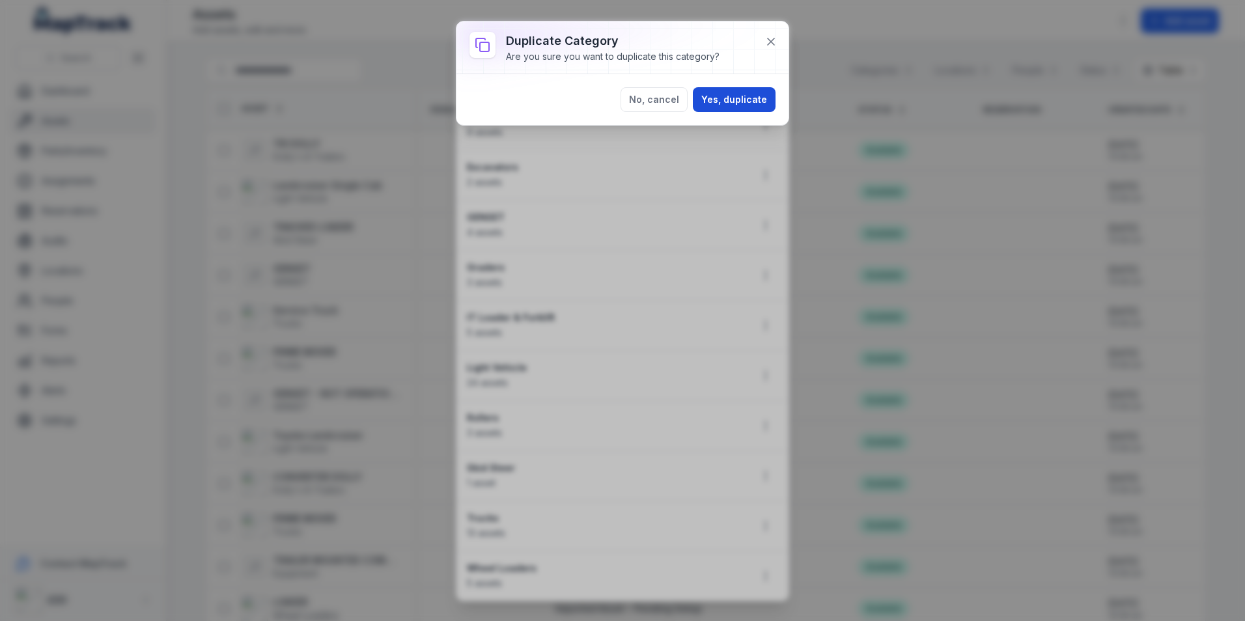
click at [733, 100] on button "Yes, duplicate" at bounding box center [734, 99] width 83 height 25
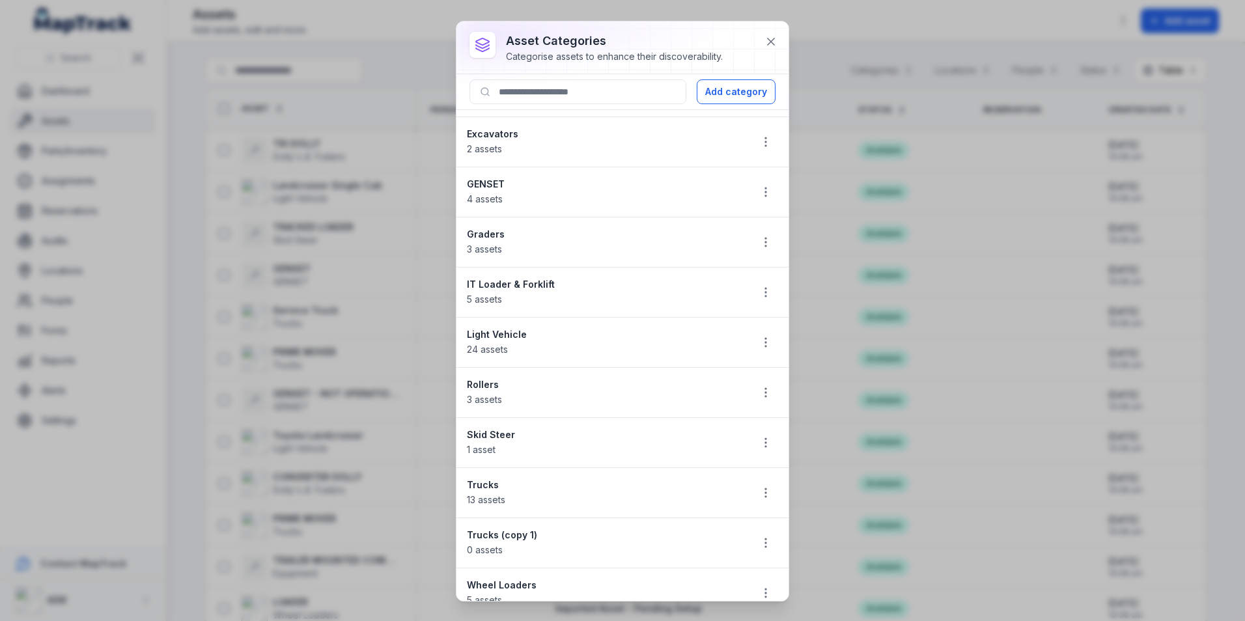
scroll to position [160, 0]
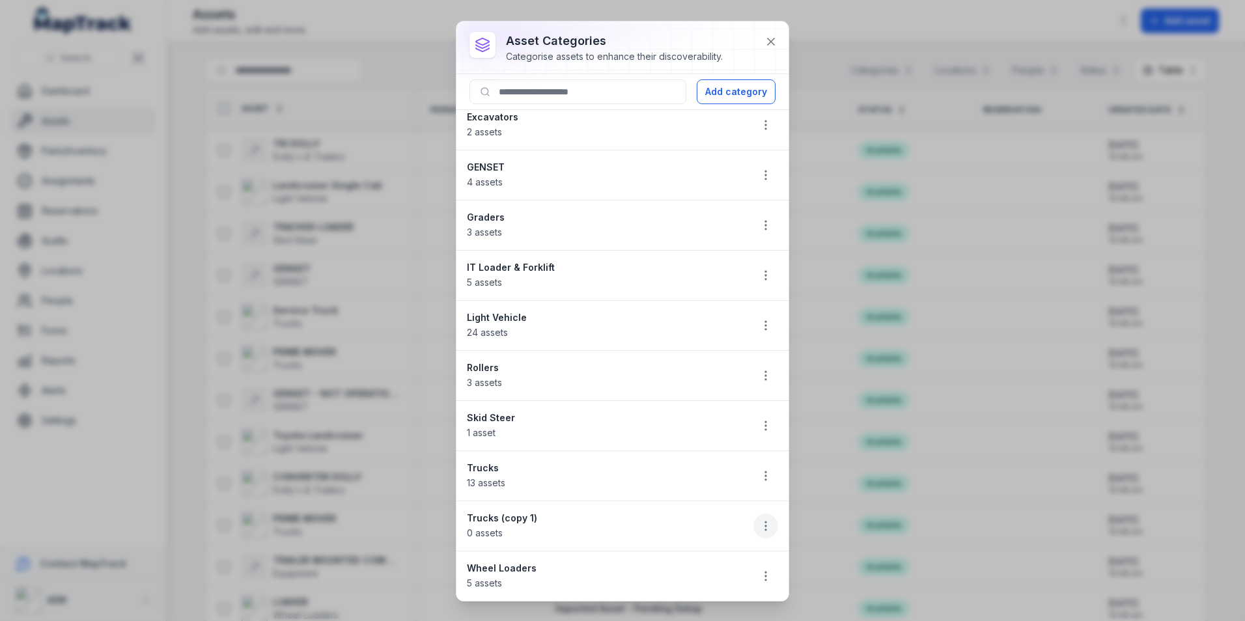
click at [759, 521] on icon "button" at bounding box center [765, 526] width 13 height 13
click at [639, 432] on div "Edit" at bounding box center [690, 433] width 146 height 23
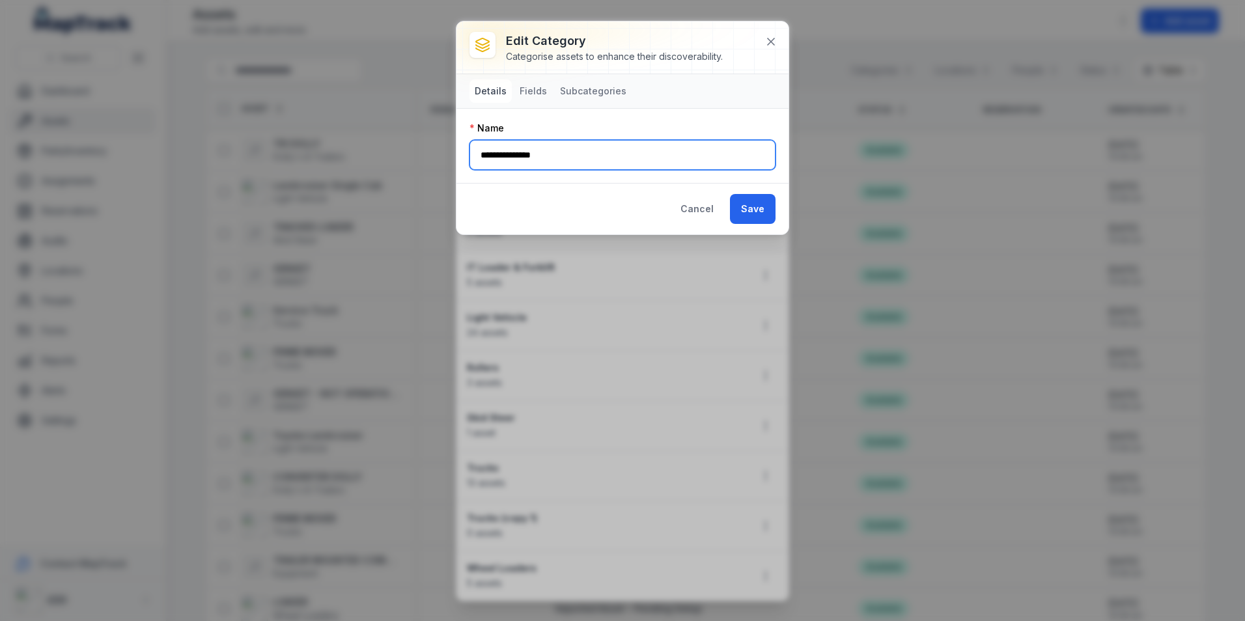
drag, startPoint x: 349, startPoint y: 144, endPoint x: 230, endPoint y: 145, distance: 119.2
click at [230, 145] on div "**********" at bounding box center [622, 310] width 1245 height 621
type input "**********"
click at [738, 204] on button "Save" at bounding box center [753, 209] width 46 height 30
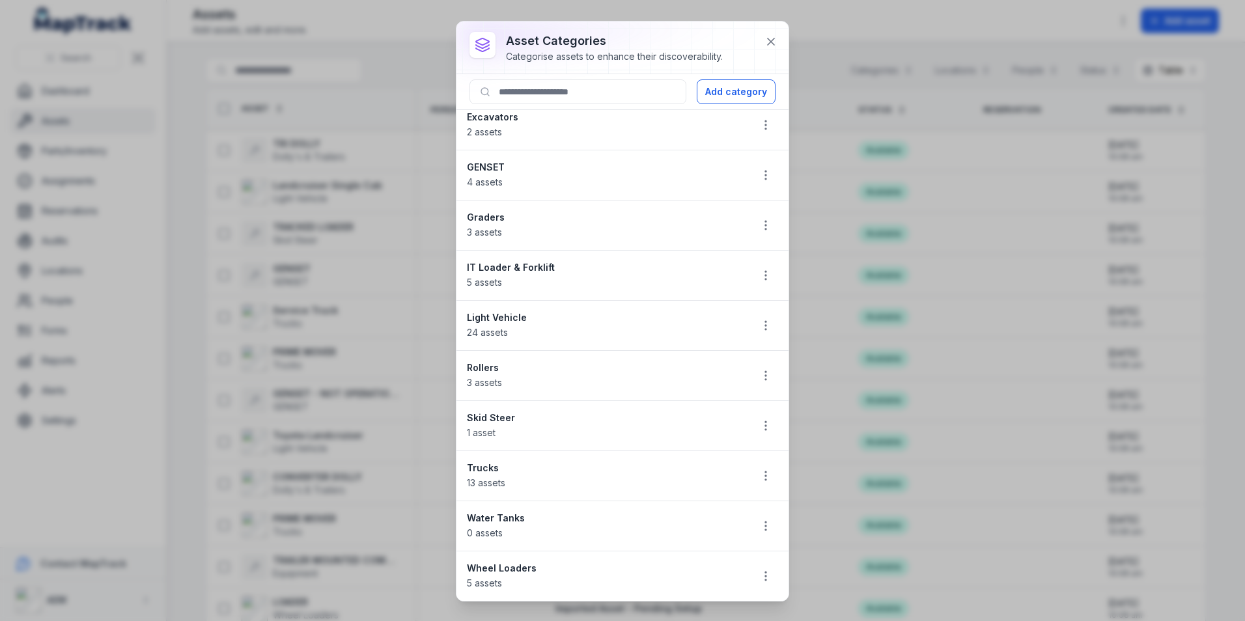
click at [757, 41] on div at bounding box center [622, 47] width 332 height 52
click at [770, 51] on button at bounding box center [771, 41] width 25 height 25
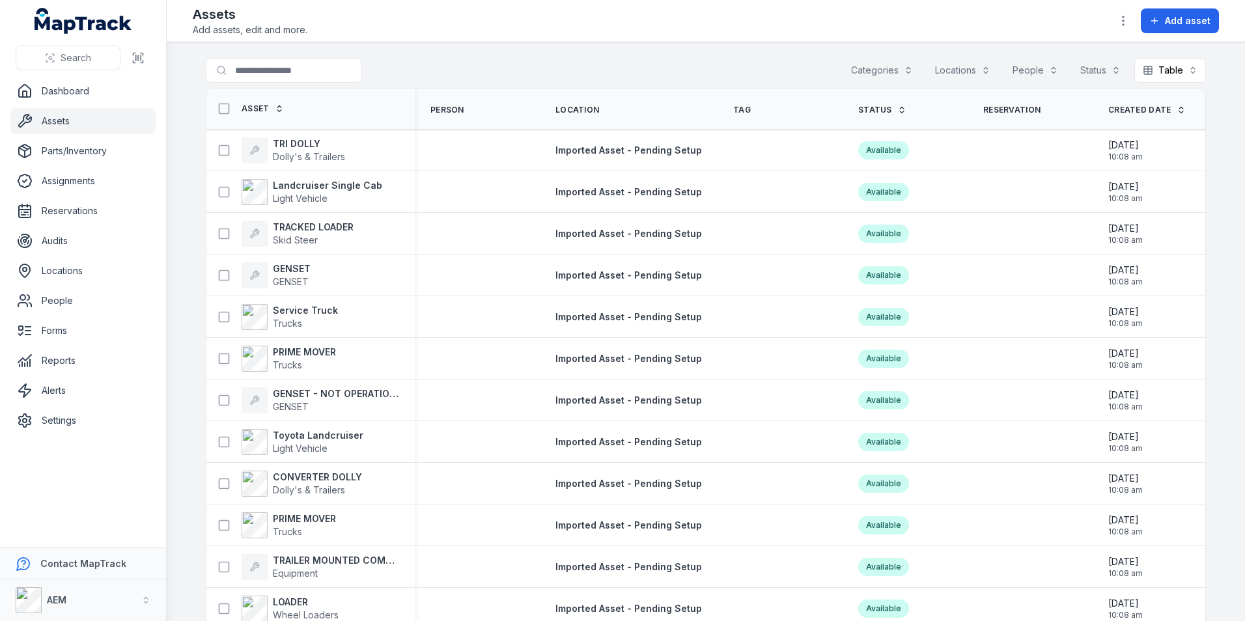
click at [83, 122] on link "Assets" at bounding box center [82, 121] width 145 height 26
click at [273, 64] on input "Search for assets" at bounding box center [310, 70] width 208 height 25
type input "**"
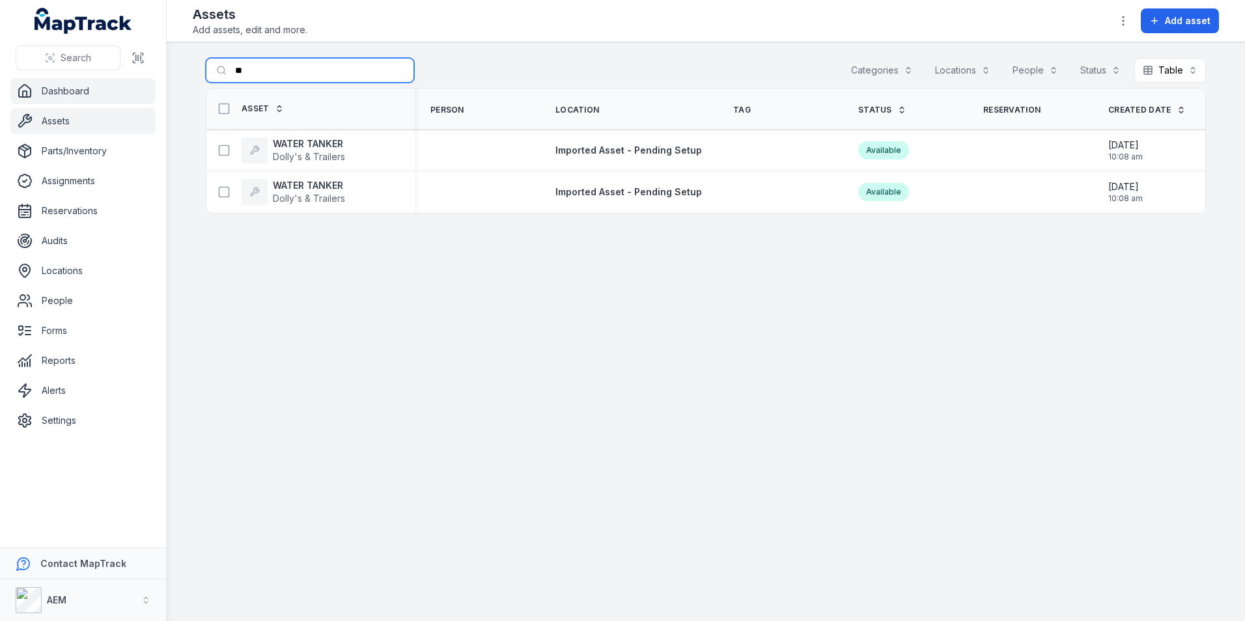
drag, startPoint x: 320, startPoint y: 76, endPoint x: 76, endPoint y: 98, distance: 245.2
click at [79, 97] on div "Search Dashboard Assets Parts/Inventory Assignments Reservations Audits Locatio…" at bounding box center [622, 310] width 1245 height 621
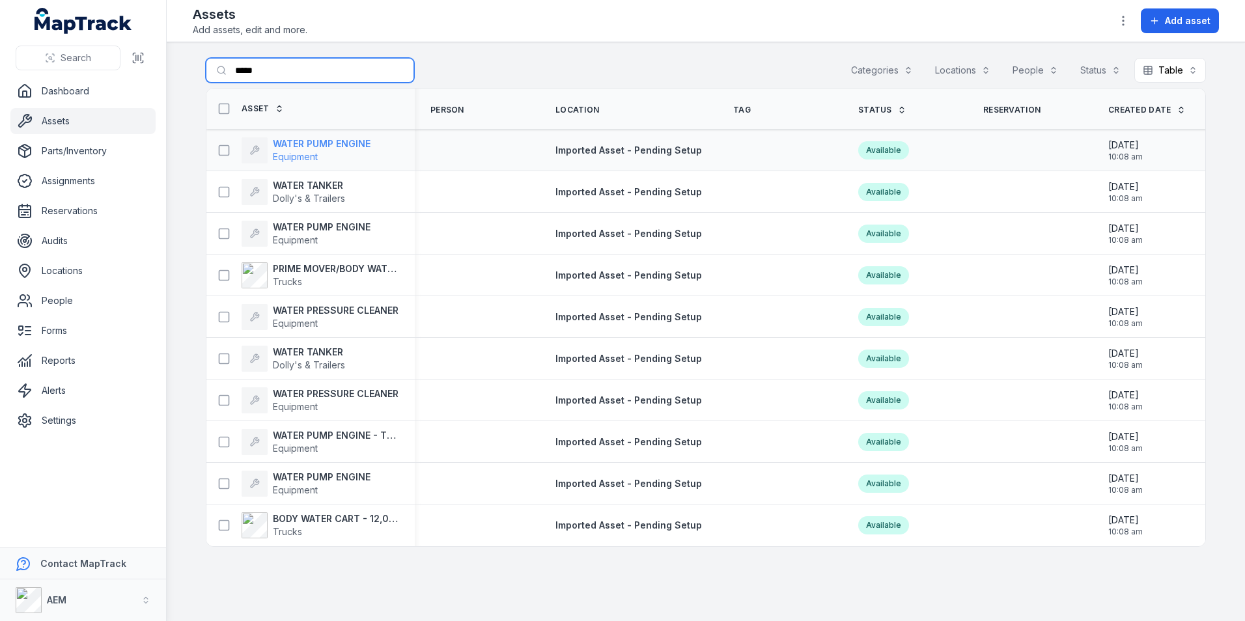
type input "*****"
click at [322, 144] on strong "WATER PUMP ENGINE" at bounding box center [322, 143] width 98 height 13
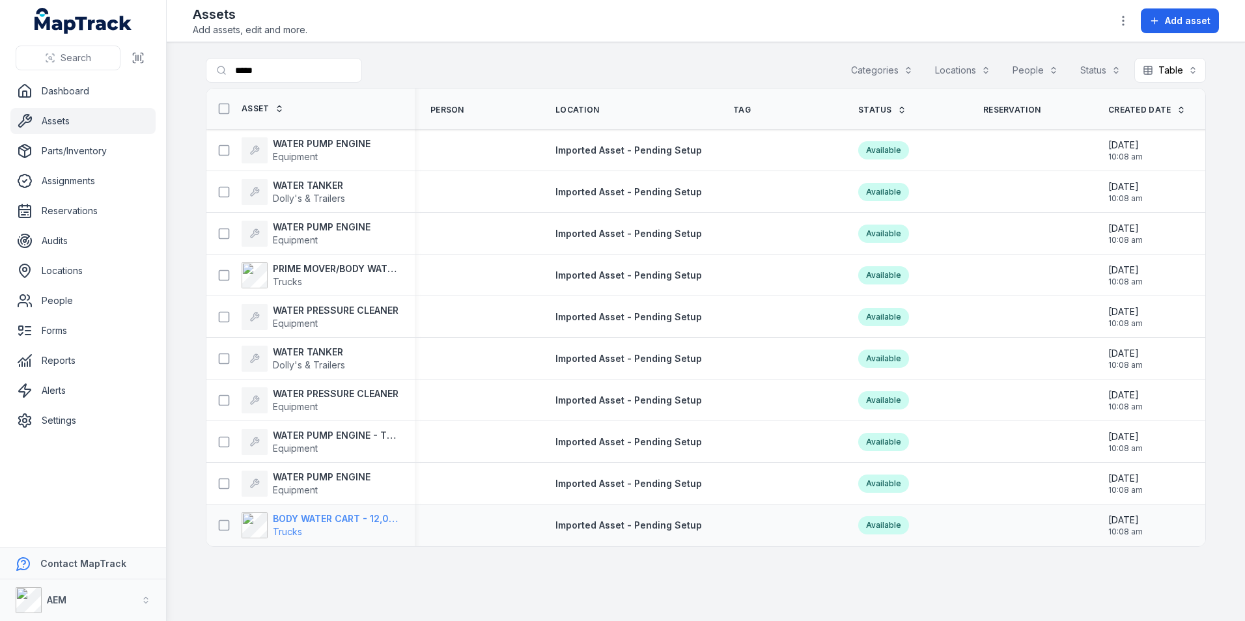
click at [311, 516] on strong "BODY WATER CART - 12,000 LTR" at bounding box center [336, 518] width 126 height 13
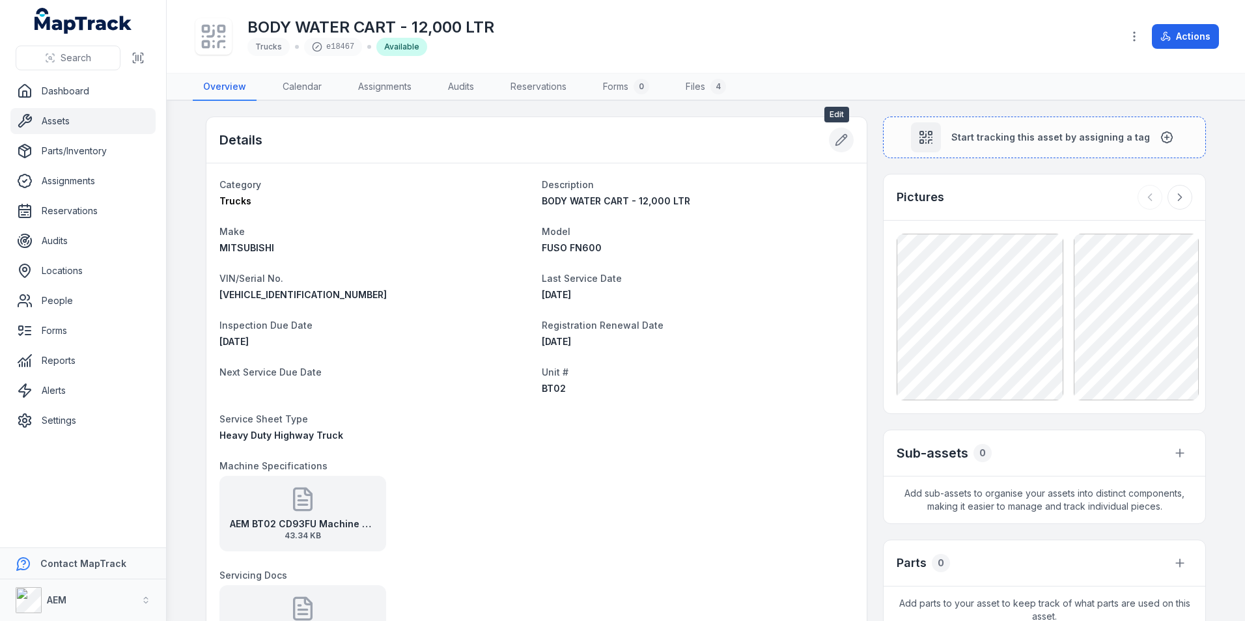
click at [838, 145] on icon at bounding box center [841, 139] width 13 height 13
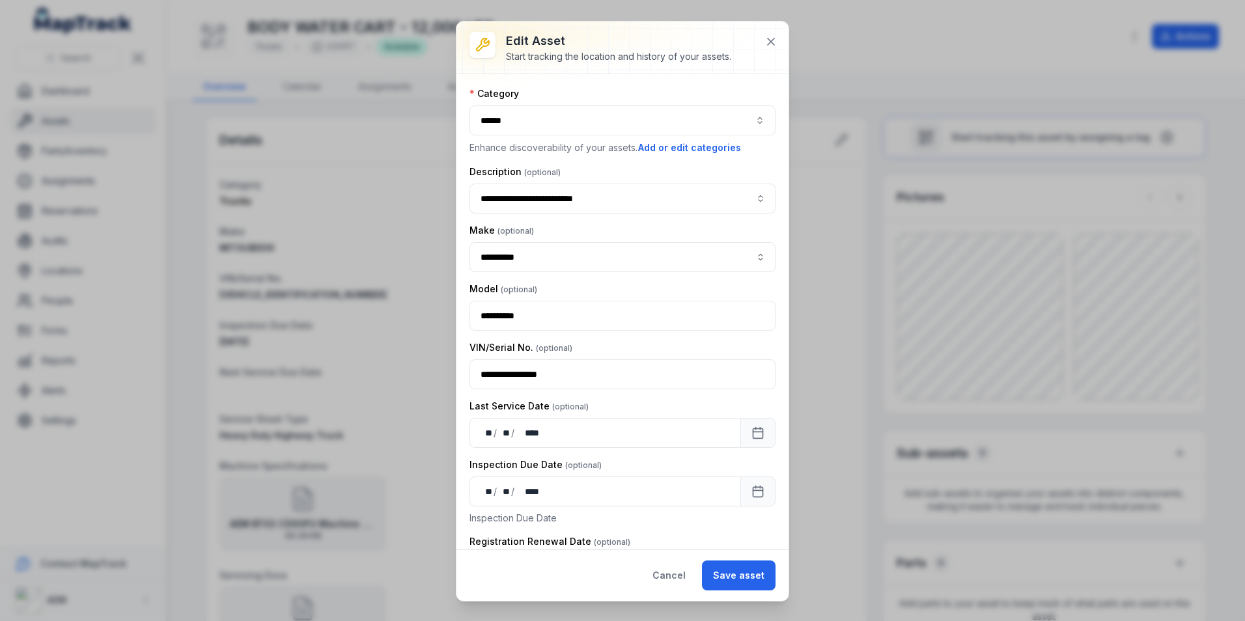
click at [633, 119] on div "******" at bounding box center [622, 120] width 306 height 30
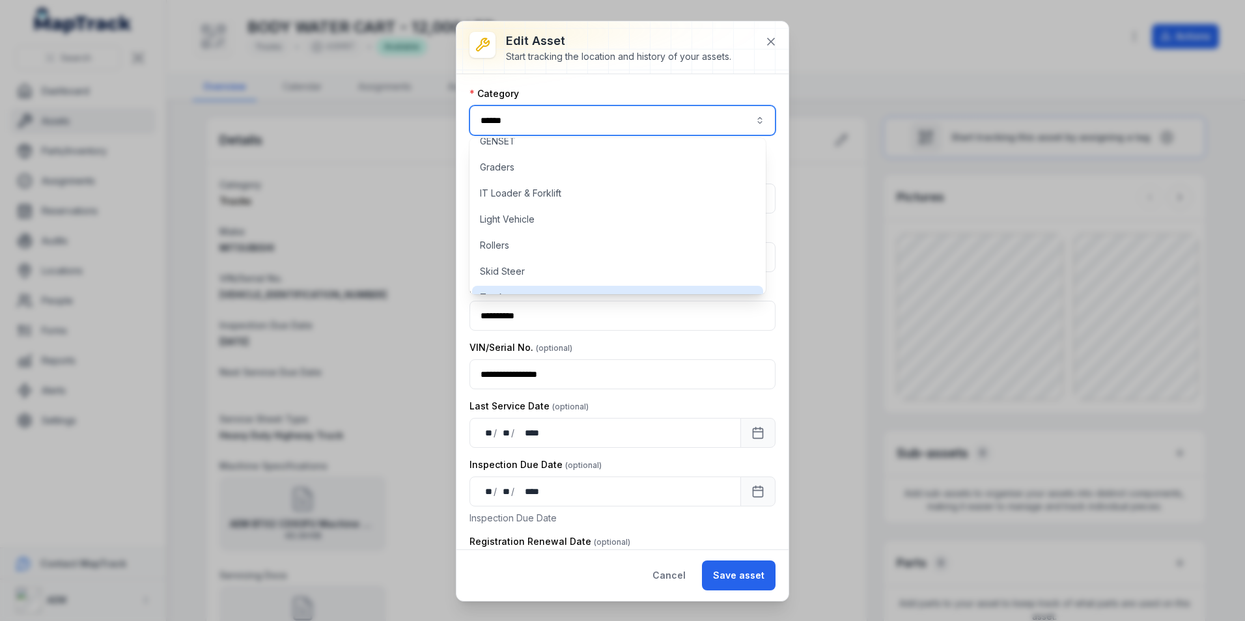
scroll to position [190, 0]
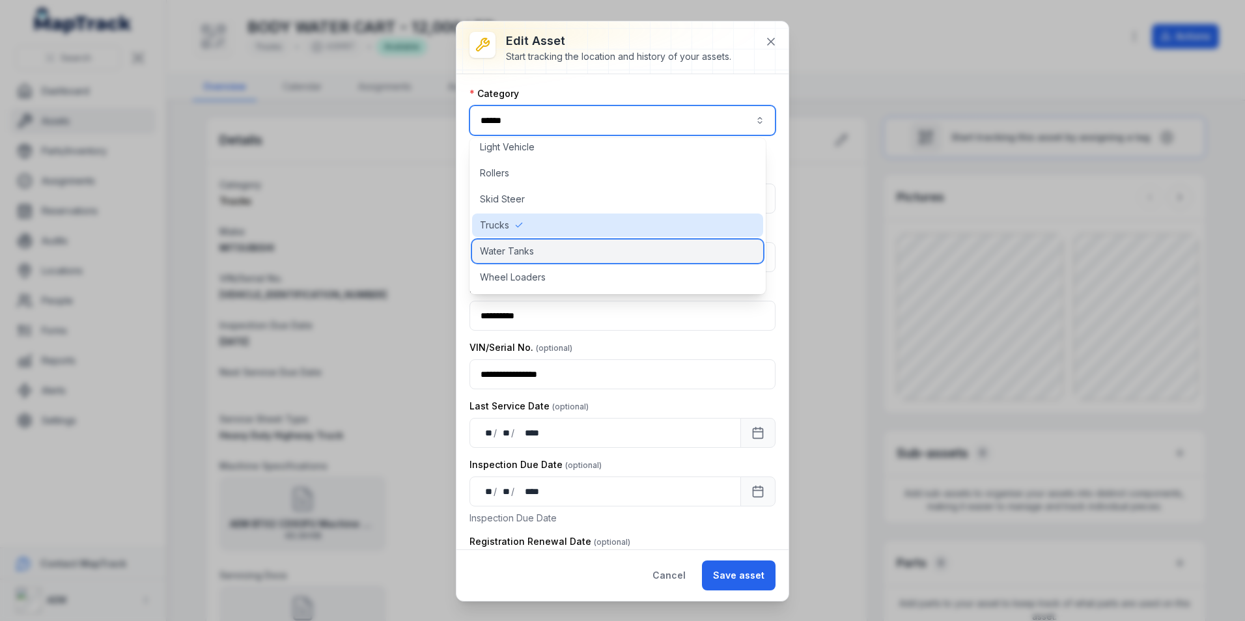
click at [574, 255] on div "Water Tanks" at bounding box center [617, 251] width 291 height 23
type input "**********"
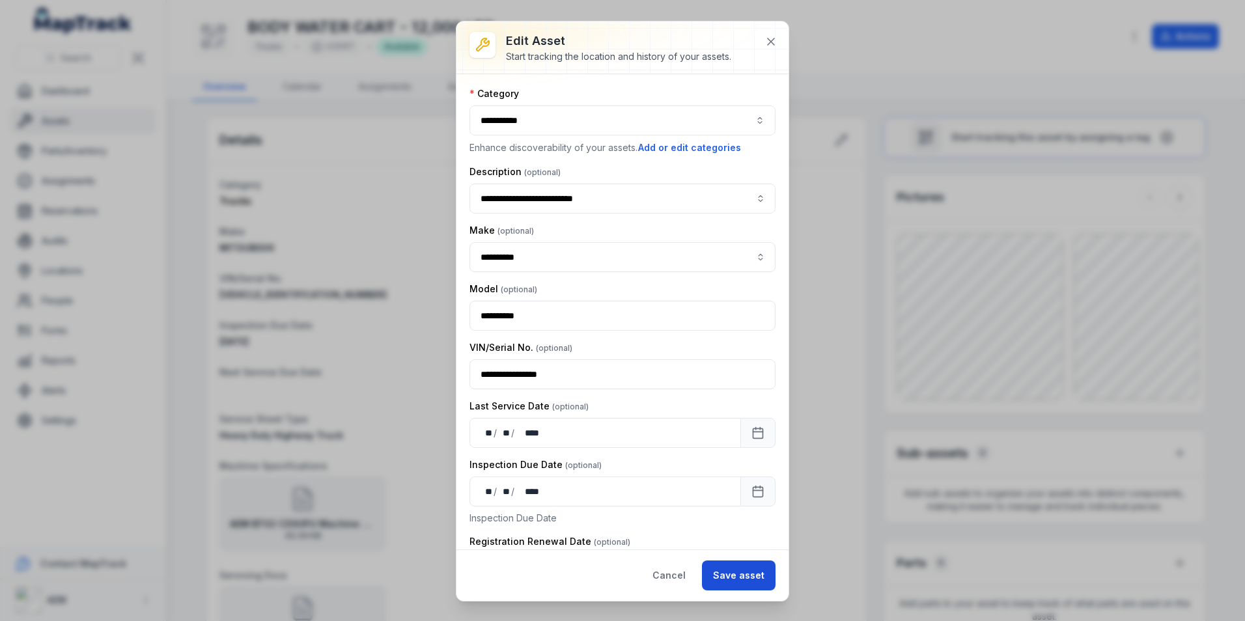
click at [737, 583] on button "Save asset" at bounding box center [739, 576] width 74 height 30
